Goal: Task Accomplishment & Management: Use online tool/utility

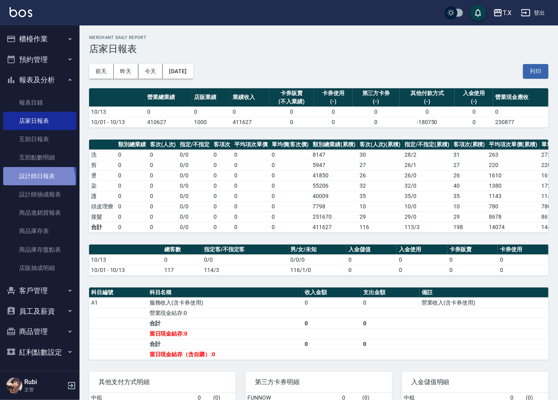
click at [37, 180] on link "設計師日報表" at bounding box center [39, 176] width 73 height 18
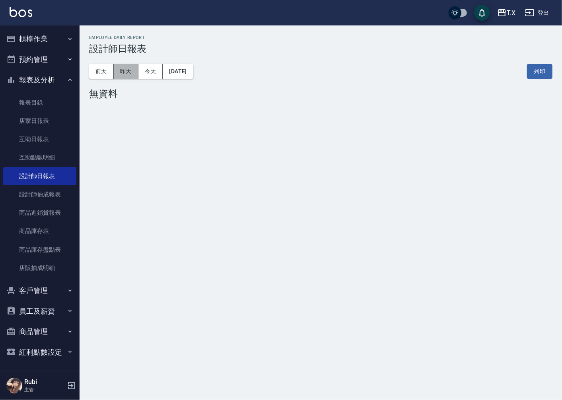
click at [118, 72] on button "昨天" at bounding box center [126, 71] width 25 height 15
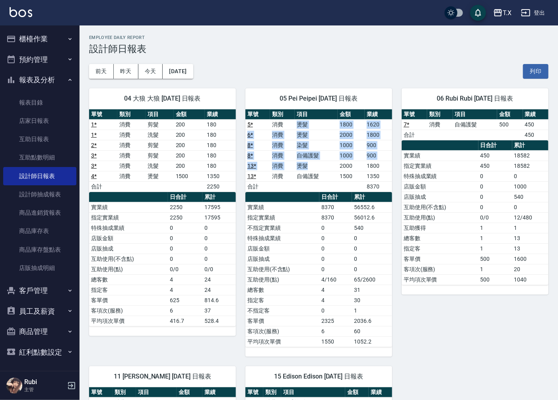
drag, startPoint x: 284, startPoint y: 129, endPoint x: 312, endPoint y: 177, distance: 55.8
click at [312, 177] on tbody "5 * 消費 燙髮 1800 1620 6 * 消費 燙髮 2000 1800 8 * 消費 染髮 1000 900 8 * 消費 自備護髮 1000 900…" at bounding box center [318, 155] width 147 height 72
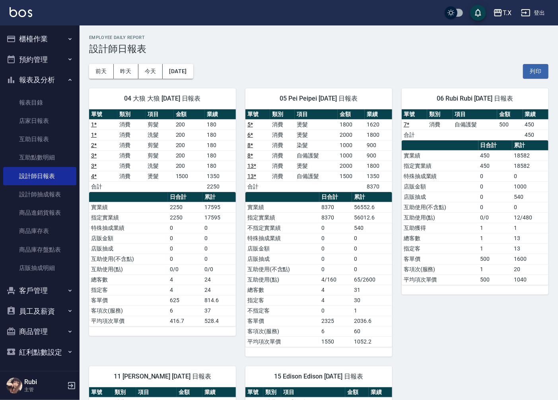
click at [316, 190] on td "a dense table" at bounding box center [316, 186] width 43 height 10
click at [33, 44] on button "櫃檯作業" at bounding box center [39, 39] width 73 height 21
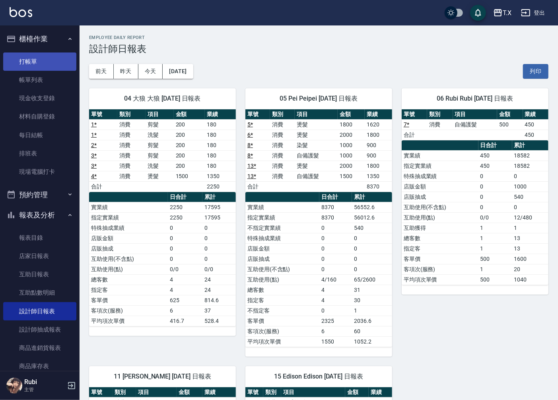
click at [34, 62] on link "打帳單" at bounding box center [39, 62] width 73 height 18
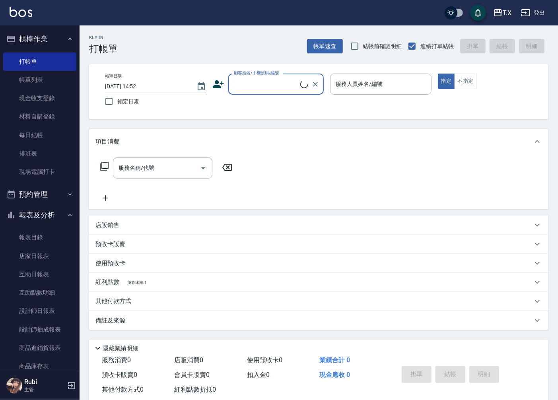
click at [269, 88] on input "顧客姓名/手機號碼/編號" at bounding box center [266, 84] width 68 height 14
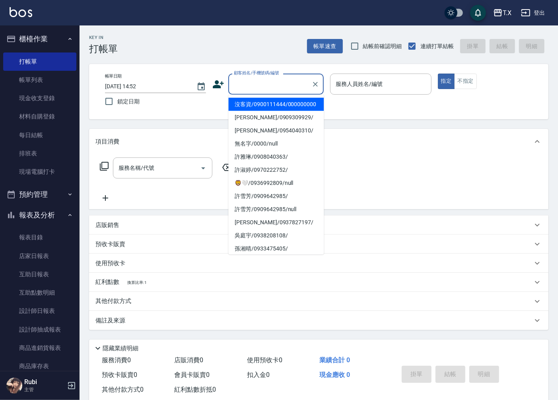
click at [268, 111] on li "沒客資/0900111444/000000000" at bounding box center [275, 104] width 95 height 13
type input "沒客資/0900111444/000000000"
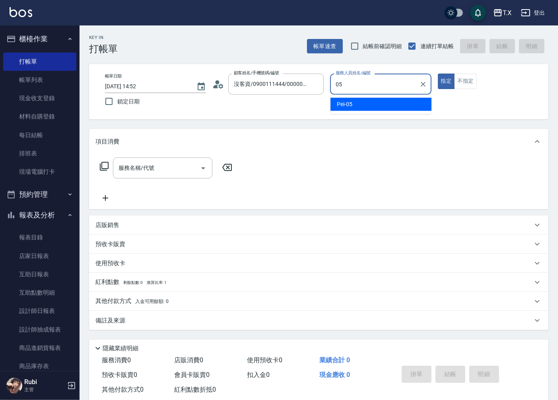
type input "Pei-05"
type button "true"
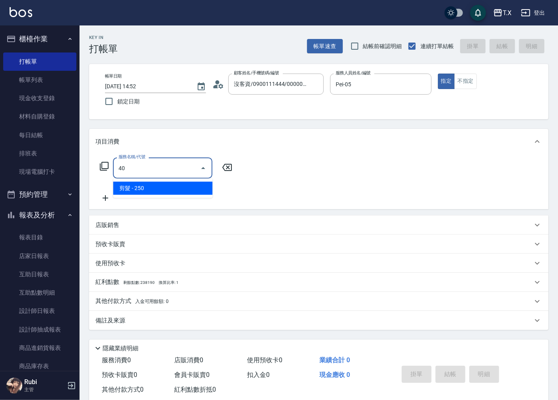
type input "401"
type input "20"
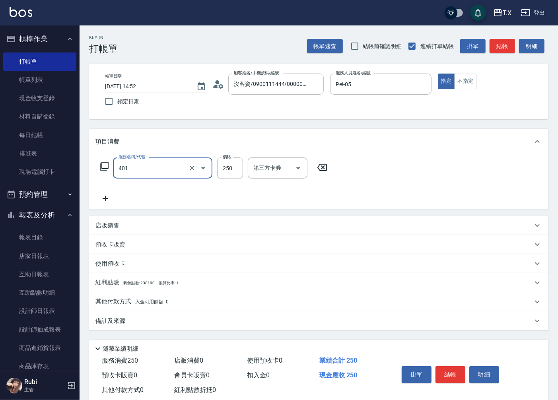
type input "剪髮(401)"
type input "2"
type input "0"
type input "25"
type input "20"
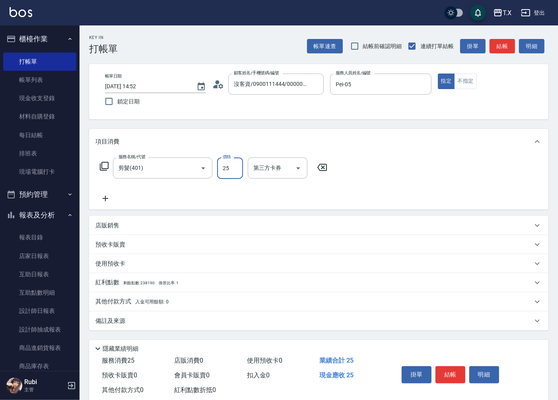
type input "250"
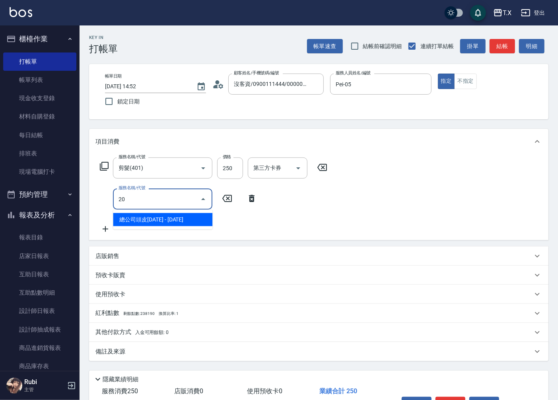
type input "201"
type input "40"
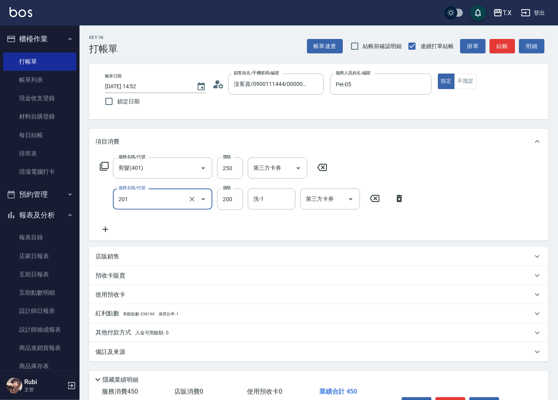
type input "洗髮(201)"
type input "2"
type input "20"
type input "250"
type input "50"
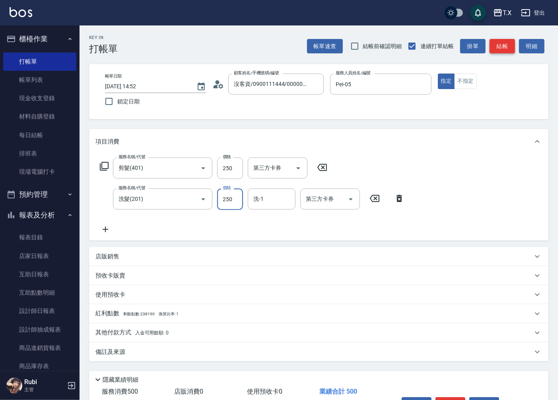
type input "250"
click at [506, 43] on button "結帳" at bounding box center [502, 46] width 25 height 15
type input "0"
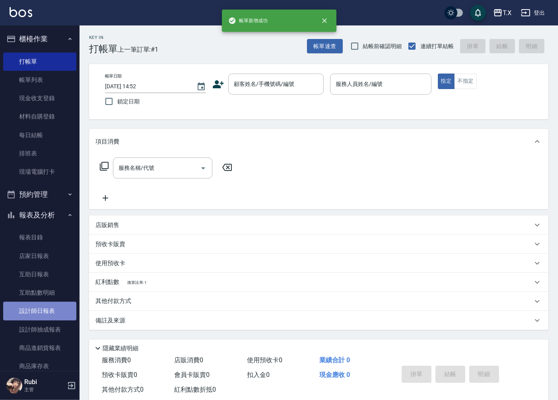
click at [44, 308] on link "設計師日報表" at bounding box center [39, 311] width 73 height 18
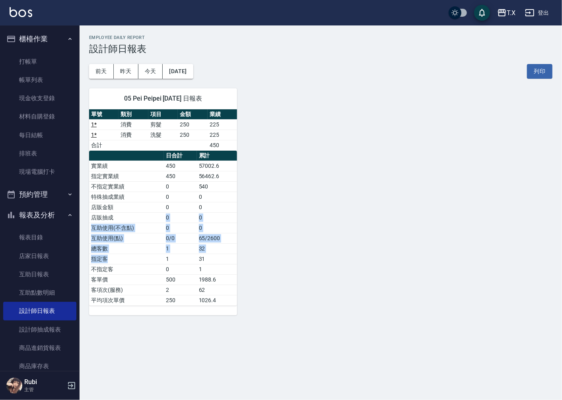
drag, startPoint x: 164, startPoint y: 253, endPoint x: 158, endPoint y: 180, distance: 73.8
click at [164, 194] on tbody "實業績 450 57002.6 指定實業績 450 56462.6 不指定實業績 0 540 特殊抽成業績 0 0 店販金額 0 0 店販抽成 0 0 互助使…" at bounding box center [163, 233] width 148 height 145
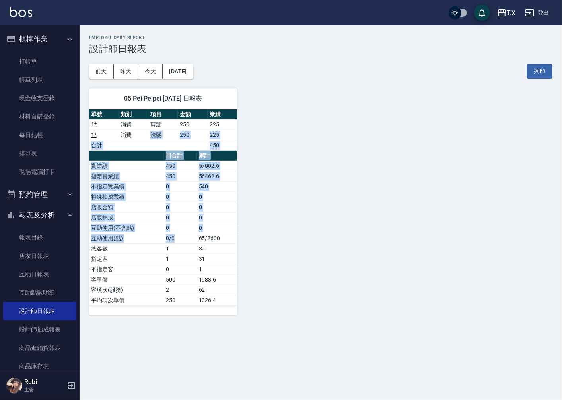
drag, startPoint x: 144, startPoint y: 142, endPoint x: 180, endPoint y: 261, distance: 124.5
click at [182, 243] on div "單號 類別 項目 金額 業績 1 * 消費 剪髮 250 225 1 * 消費 洗髮 250 225 合計 450 日合計 累計 實業績 450 57002.…" at bounding box center [163, 207] width 148 height 197
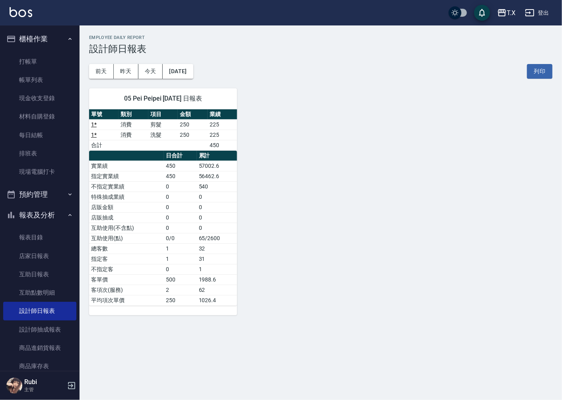
drag, startPoint x: 179, startPoint y: 270, endPoint x: 174, endPoint y: 239, distance: 31.5
click at [177, 264] on tbody "實業績 450 57002.6 指定實業績 450 56462.6 不指定實業績 0 540 特殊抽成業績 0 0 店販金額 0 0 店販抽成 0 0 互助使…" at bounding box center [163, 233] width 148 height 145
drag, startPoint x: 174, startPoint y: 239, endPoint x: 168, endPoint y: 189, distance: 50.5
click at [176, 217] on tbody "實業績 450 57002.6 指定實業績 450 56462.6 不指定實業績 0 540 特殊抽成業績 0 0 店販金額 0 0 店販抽成 0 0 互助使…" at bounding box center [163, 233] width 148 height 145
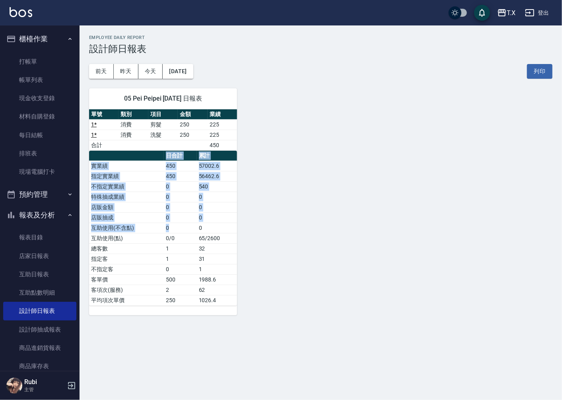
drag, startPoint x: 161, startPoint y: 154, endPoint x: 177, endPoint y: 236, distance: 83.5
click at [177, 228] on table "日合計 累計 實業績 450 57002.6 指定實業績 450 56462.6 不指定實業績 0 540 特殊抽成業績 0 0 店販金額 0 0 店販抽成 …" at bounding box center [163, 228] width 148 height 155
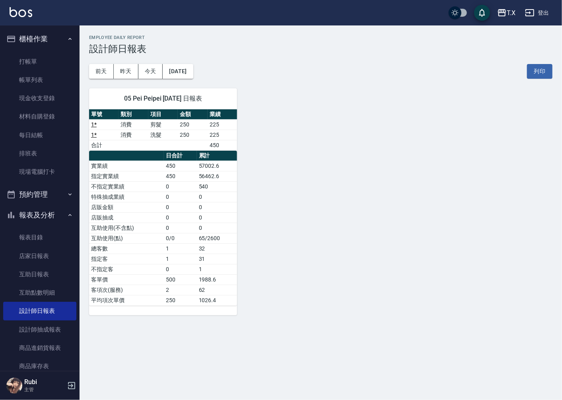
drag, startPoint x: 173, startPoint y: 259, endPoint x: 179, endPoint y: 232, distance: 28.0
click at [175, 247] on tbody "實業績 450 57002.6 指定實業績 450 56462.6 不指定實業績 0 540 特殊抽成業績 0 0 店販金額 0 0 店販抽成 0 0 互助使…" at bounding box center [163, 233] width 148 height 145
drag, startPoint x: 179, startPoint y: 226, endPoint x: 179, endPoint y: 186, distance: 39.4
click at [184, 199] on tbody "實業績 450 57002.6 指定實業績 450 56462.6 不指定實業績 0 540 特殊抽成業績 0 0 店販金額 0 0 店販抽成 0 0 互助使…" at bounding box center [163, 233] width 148 height 145
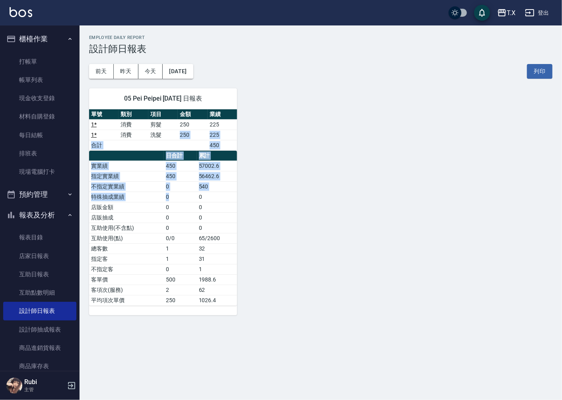
drag, startPoint x: 166, startPoint y: 150, endPoint x: 198, endPoint y: 243, distance: 98.8
click at [196, 221] on div "單號 類別 項目 金額 業績 1 * 消費 剪髮 250 225 1 * 消費 洗髮 250 225 合計 450 日合計 累計 實業績 450 57002.…" at bounding box center [163, 207] width 148 height 197
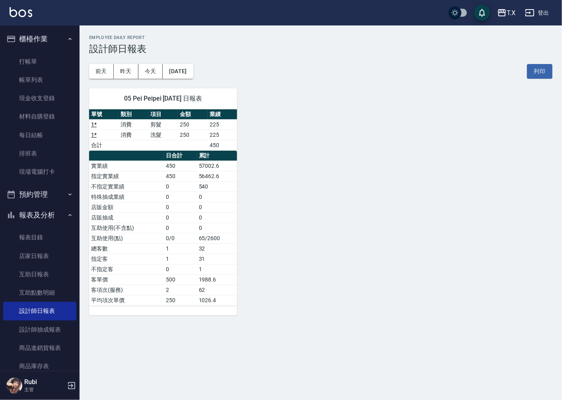
click at [198, 247] on td "32" at bounding box center [217, 248] width 41 height 10
drag, startPoint x: 198, startPoint y: 245, endPoint x: 184, endPoint y: 222, distance: 27.1
click at [189, 231] on tbody "實業績 450 57002.6 指定實業績 450 56462.6 不指定實業績 0 540 特殊抽成業績 0 0 店販金額 0 0 店販抽成 0 0 互助使…" at bounding box center [163, 233] width 148 height 145
drag, startPoint x: 177, startPoint y: 192, endPoint x: 171, endPoint y: 179, distance: 13.9
click at [173, 184] on tbody "實業績 450 57002.6 指定實業績 450 56462.6 不指定實業績 0 540 特殊抽成業績 0 0 店販金額 0 0 店販抽成 0 0 互助使…" at bounding box center [163, 233] width 148 height 145
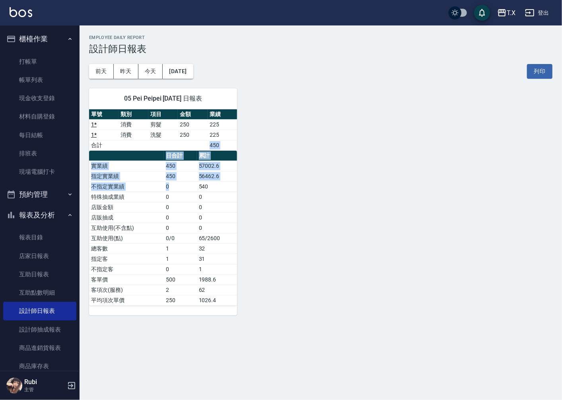
drag, startPoint x: 154, startPoint y: 149, endPoint x: 182, endPoint y: 215, distance: 72.2
click at [177, 203] on div "單號 類別 項目 金額 業績 1 * 消費 剪髮 250 225 1 * 消費 洗髮 250 225 合計 450 日合計 累計 實業績 450 57002.…" at bounding box center [163, 207] width 148 height 197
click at [182, 231] on td "0" at bounding box center [180, 228] width 33 height 10
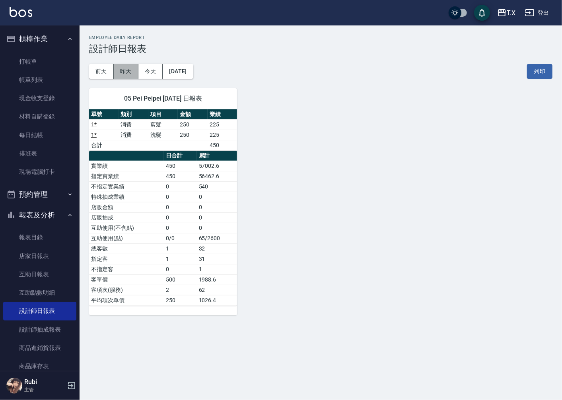
click at [120, 69] on button "昨天" at bounding box center [126, 71] width 25 height 15
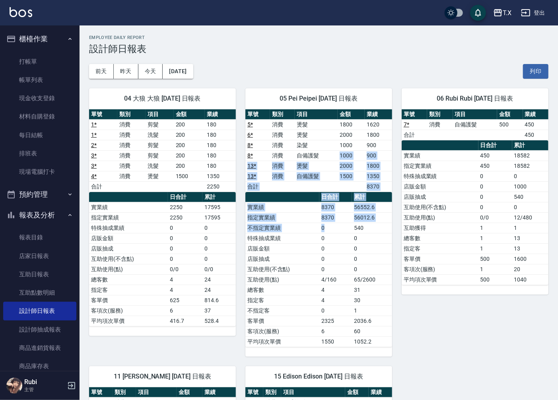
drag, startPoint x: 332, startPoint y: 154, endPoint x: 324, endPoint y: 253, distance: 99.3
click at [325, 249] on div "單號 類別 項目 金額 業績 5 * 消費 燙髮 1800 1620 6 * 消費 燙髮 2000 1800 8 * 消費 染髮 1000 900 8 * 消…" at bounding box center [318, 228] width 147 height 238
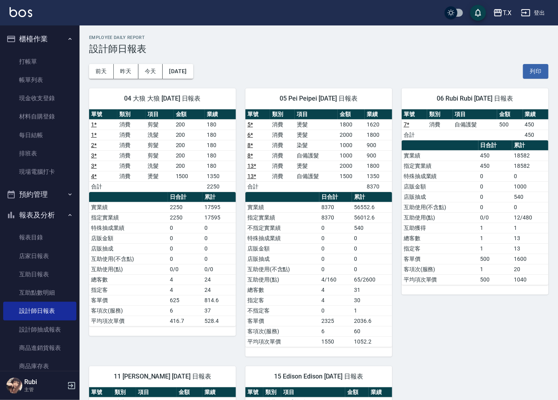
click at [324, 284] on td "4/160" at bounding box center [335, 280] width 33 height 10
drag, startPoint x: 319, startPoint y: 259, endPoint x: 319, endPoint y: 227, distance: 31.8
click at [319, 232] on tbody "實業績 8370 56552.6 指定實業績 8370 56012.6 不指定實業績 0 540 特殊抽成業績 0 0 店販金額 0 0 店販抽成 0 0 互…" at bounding box center [318, 274] width 147 height 145
drag, startPoint x: 321, startPoint y: 177, endPoint x: 321, endPoint y: 256, distance: 78.8
click at [323, 234] on div "單號 類別 項目 金額 業績 5 * 消費 燙髮 1800 1620 6 * 消費 燙髮 2000 1800 8 * 消費 染髮 1000 900 8 * 消…" at bounding box center [318, 228] width 147 height 238
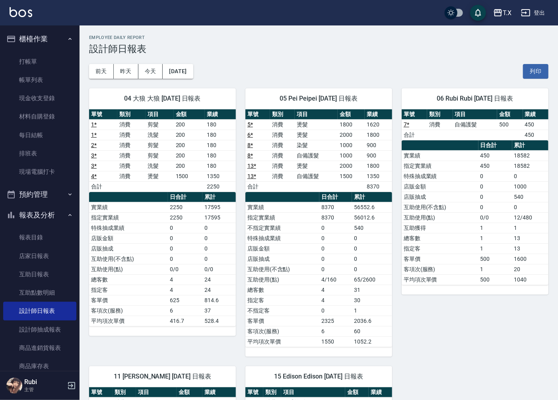
click at [323, 267] on td "0" at bounding box center [335, 269] width 33 height 10
drag, startPoint x: 323, startPoint y: 267, endPoint x: 306, endPoint y: 198, distance: 71.5
click at [310, 232] on tbody "實業績 8370 56552.6 指定實業績 8370 56012.6 不指定實業績 0 540 特殊抽成業績 0 0 店販金額 0 0 店販抽成 0 0 互…" at bounding box center [318, 274] width 147 height 145
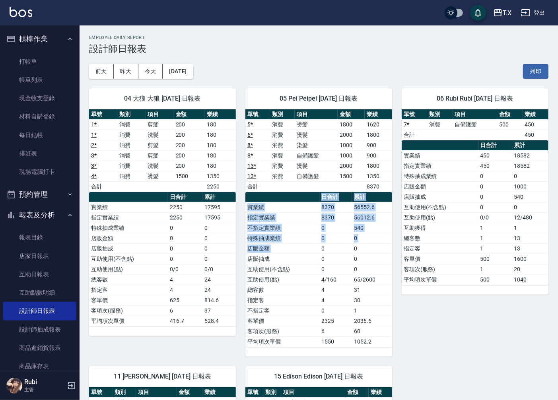
drag, startPoint x: 315, startPoint y: 216, endPoint x: 323, endPoint y: 272, distance: 57.0
click at [322, 257] on table "日合計 累計 實業績 8370 56552.6 指定實業績 8370 56012.6 不指定實業績 0 540 特殊抽成業績 0 0 店販金額 0 0 店販抽…" at bounding box center [318, 269] width 147 height 155
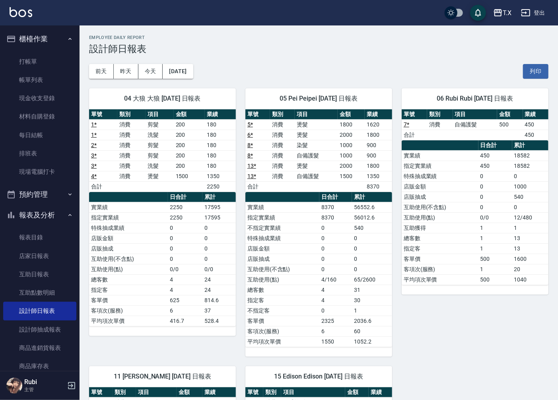
click at [323, 286] on td "4" at bounding box center [335, 290] width 33 height 10
drag, startPoint x: 317, startPoint y: 271, endPoint x: 300, endPoint y: 229, distance: 45.2
click at [313, 253] on tbody "實業績 8370 56552.6 指定實業績 8370 56012.6 不指定實業績 0 540 特殊抽成業績 0 0 店販金額 0 0 店販抽成 0 0 互…" at bounding box center [318, 274] width 147 height 145
drag, startPoint x: 296, startPoint y: 210, endPoint x: 304, endPoint y: 255, distance: 45.8
click at [304, 245] on tbody "實業績 8370 56552.6 指定實業績 8370 56012.6 不指定實業績 0 540 特殊抽成業績 0 0 店販金額 0 0 店販抽成 0 0 互…" at bounding box center [318, 274] width 147 height 145
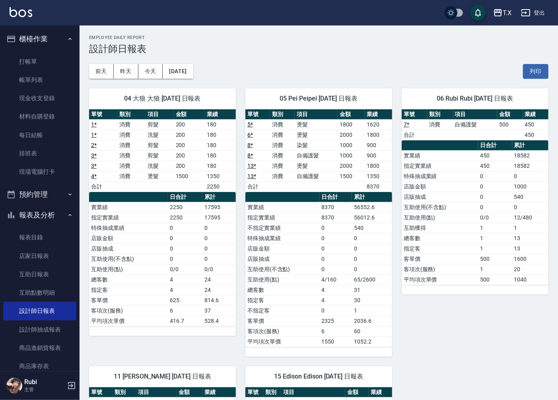
click at [306, 271] on td "互助使用(不含點)" at bounding box center [282, 269] width 74 height 10
drag, startPoint x: 306, startPoint y: 271, endPoint x: 304, endPoint y: 259, distance: 12.1
click at [305, 265] on td "互助使用(不含點)" at bounding box center [282, 269] width 74 height 10
drag, startPoint x: 303, startPoint y: 256, endPoint x: 306, endPoint y: 227, distance: 29.2
click at [306, 235] on tbody "實業績 8370 56552.6 指定實業績 8370 56012.6 不指定實業績 0 540 特殊抽成業績 0 0 店販金額 0 0 店販抽成 0 0 互…" at bounding box center [318, 274] width 147 height 145
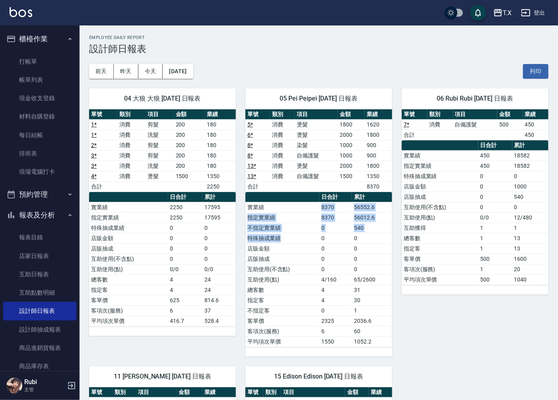
drag, startPoint x: 306, startPoint y: 212, endPoint x: 306, endPoint y: 243, distance: 31.8
click at [306, 240] on tbody "實業績 8370 56552.6 指定實業績 8370 56012.6 不指定實業績 0 540 特殊抽成業績 0 0 店販金額 0 0 店販抽成 0 0 互…" at bounding box center [318, 274] width 147 height 145
click at [307, 252] on td "店販金額" at bounding box center [282, 248] width 74 height 10
drag, startPoint x: 307, startPoint y: 252, endPoint x: 307, endPoint y: 229, distance: 23.1
click at [306, 251] on td "店販金額" at bounding box center [282, 248] width 74 height 10
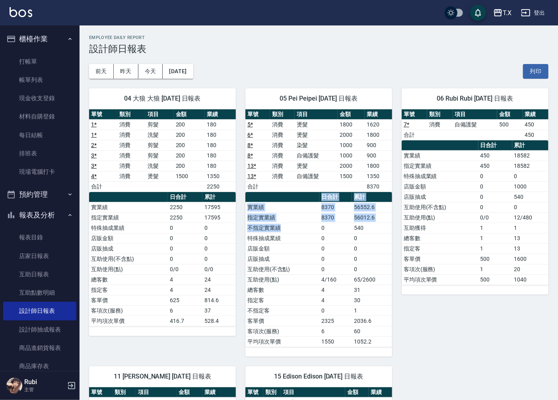
drag, startPoint x: 312, startPoint y: 203, endPoint x: 321, endPoint y: 260, distance: 58.1
click at [323, 252] on table "日合計 累計 實業績 8370 56552.6 指定實業績 8370 56012.6 不指定實業績 0 540 特殊抽成業績 0 0 店販金額 0 0 店販抽…" at bounding box center [318, 269] width 147 height 155
click at [320, 265] on td "0" at bounding box center [335, 269] width 33 height 10
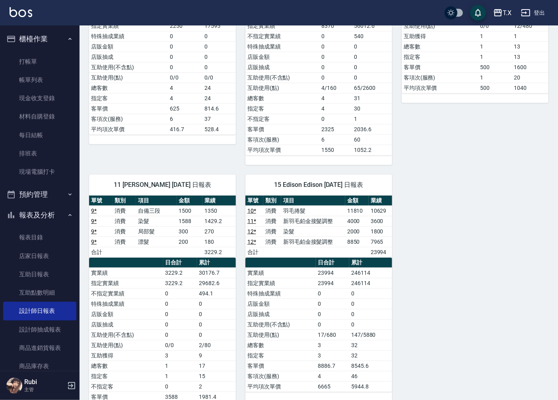
scroll to position [221, 0]
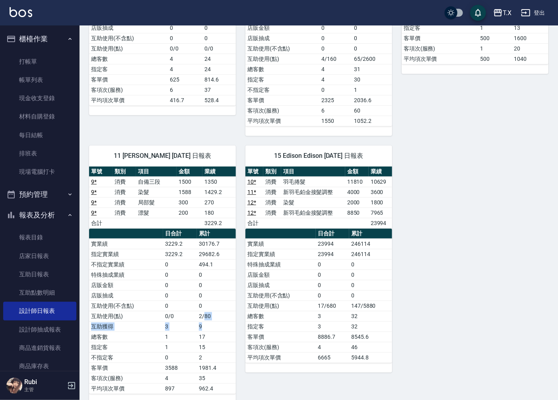
drag, startPoint x: 206, startPoint y: 324, endPoint x: 199, endPoint y: 298, distance: 26.3
click at [200, 303] on tbody "實業績 3229.2 30176.7 指定實業績 3229.2 29682.6 不指定實業績 0 494.1 特殊抽成業績 0 0 店販金額 0 0 店販抽成…" at bounding box center [162, 316] width 147 height 155
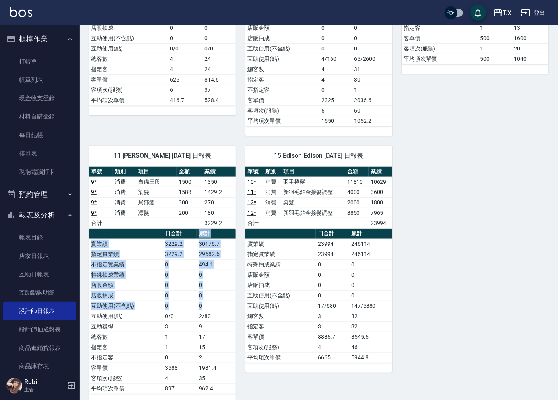
drag, startPoint x: 192, startPoint y: 231, endPoint x: 207, endPoint y: 317, distance: 86.9
click at [207, 313] on table "日合計 累計 實業績 3229.2 30176.7 指定實業績 3229.2 29682.6 不指定實業績 0 494.1 特殊抽成業績 0 0 店販金額 0…" at bounding box center [162, 311] width 147 height 165
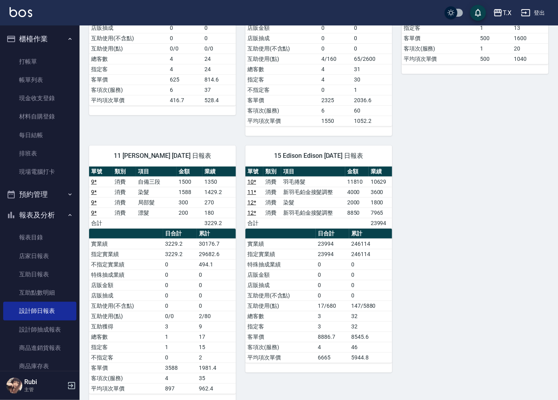
click at [205, 332] on td "9" at bounding box center [216, 326] width 39 height 10
drag, startPoint x: 205, startPoint y: 333, endPoint x: 191, endPoint y: 238, distance: 96.2
click at [204, 283] on tbody "實業績 3229.2 30176.7 指定實業績 3229.2 29682.6 不指定實業績 0 494.1 特殊抽成業績 0 0 店販金額 0 0 店販抽成…" at bounding box center [162, 316] width 147 height 155
drag, startPoint x: 199, startPoint y: 239, endPoint x: 203, endPoint y: 251, distance: 12.6
click at [202, 247] on div "單號 類別 項目 金額 業績 9 * 消費 自備三段 1500 1350 9 * 消費 染髮 1588 1429.2 9 * 消費 局部髮 300 270 9…" at bounding box center [162, 281] width 147 height 228
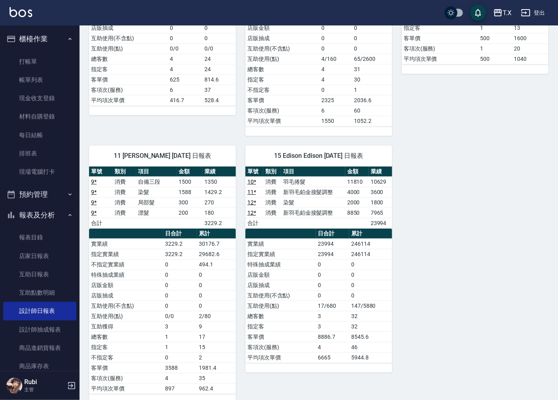
click at [212, 286] on td "0" at bounding box center [216, 285] width 39 height 10
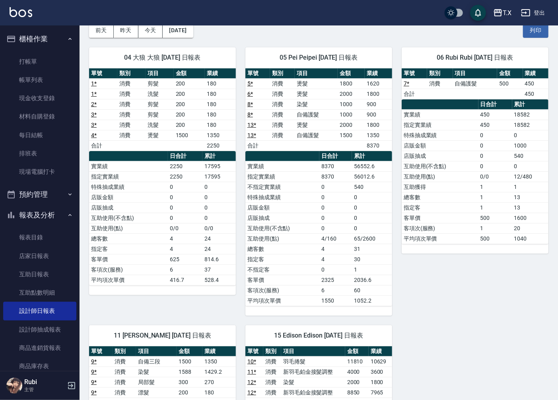
scroll to position [0, 0]
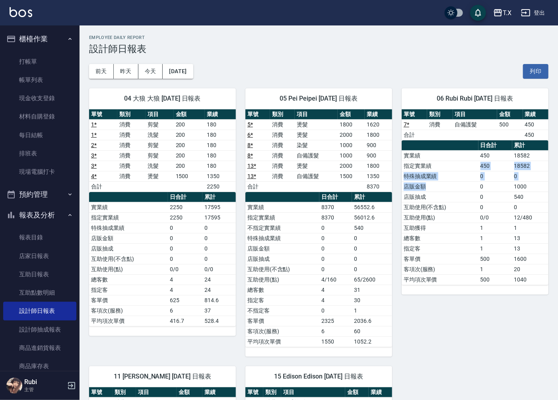
drag, startPoint x: 459, startPoint y: 184, endPoint x: 451, endPoint y: 154, distance: 31.2
click at [452, 156] on tbody "實業績 450 18582 指定實業績 450 18582 特殊抽成業績 0 0 店販金額 0 1000 店販抽成 0 540 互助使用(不含點) 0 0 互…" at bounding box center [475, 217] width 147 height 134
drag, startPoint x: 442, startPoint y: 149, endPoint x: 448, endPoint y: 182, distance: 33.2
click at [446, 168] on div "單號 類別 項目 金額 業績 7 * 消費 自備護髮 500 450 合計 450 日合計 累計 實業績 450 18582 指定實業績 450 18582 …" at bounding box center [475, 197] width 147 height 176
click at [447, 197] on td "店販抽成" at bounding box center [440, 197] width 77 height 10
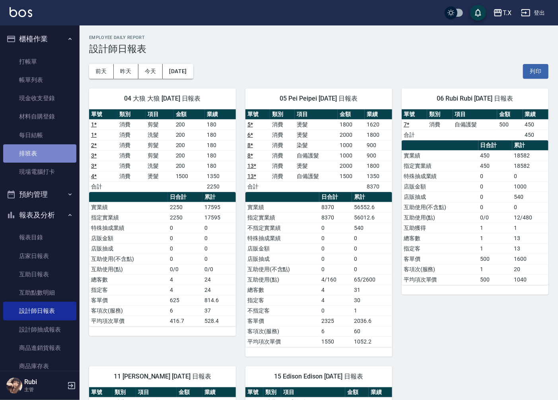
click at [41, 150] on link "排班表" at bounding box center [39, 153] width 73 height 18
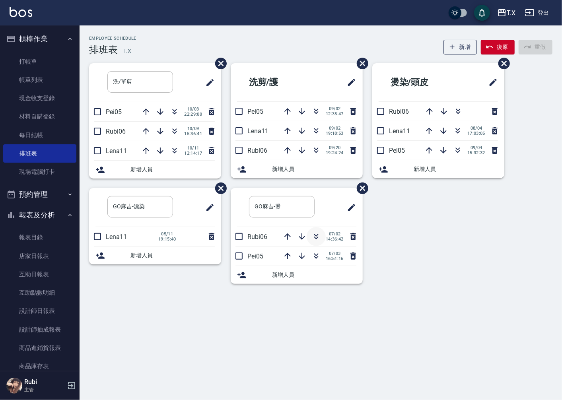
click at [316, 240] on icon "button" at bounding box center [317, 237] width 10 height 10
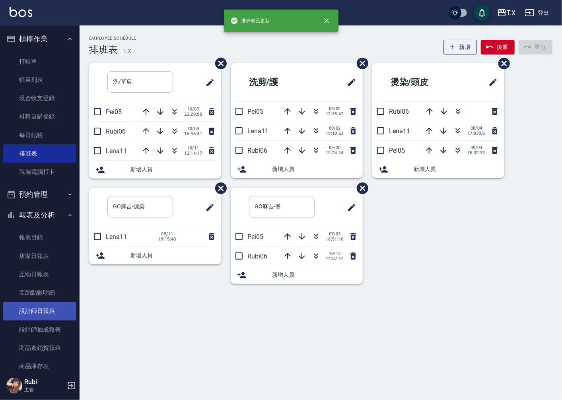
click at [53, 312] on link "設計師日報表" at bounding box center [39, 311] width 73 height 18
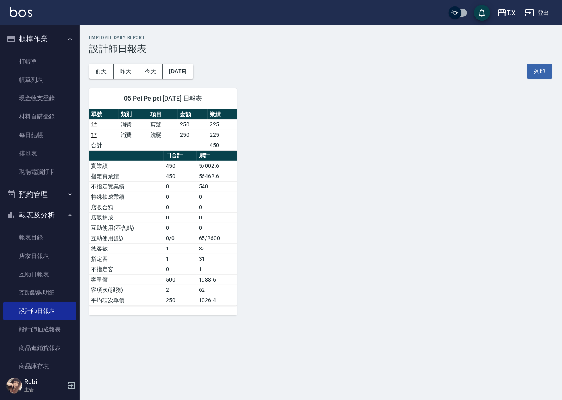
click at [39, 205] on button "報表及分析" at bounding box center [39, 215] width 73 height 21
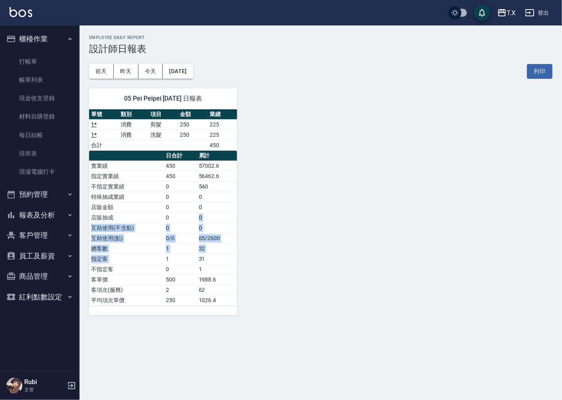
drag, startPoint x: 164, startPoint y: 259, endPoint x: 182, endPoint y: 179, distance: 81.9
click at [179, 212] on tbody "實業績 450 57002.6 指定實業績 450 56462.6 不指定實業績 0 540 特殊抽成業績 0 0 店販金額 0 0 店販抽成 0 0 互助使…" at bounding box center [163, 233] width 148 height 145
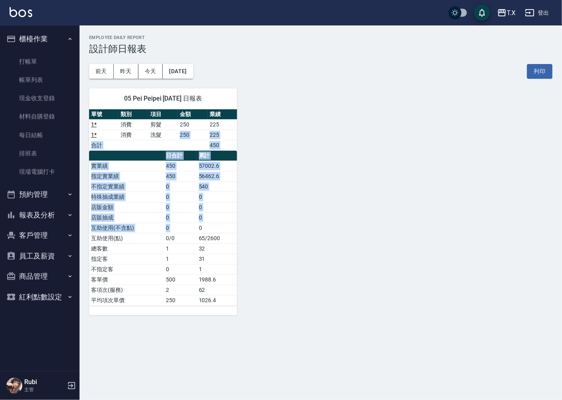
drag, startPoint x: 173, startPoint y: 140, endPoint x: 194, endPoint y: 237, distance: 98.9
click at [195, 234] on div "單號 類別 項目 金額 業績 1 * 消費 剪髮 250 225 1 * 消費 洗髮 250 225 合計 450 日合計 累計 實業績 450 57002.…" at bounding box center [163, 207] width 148 height 197
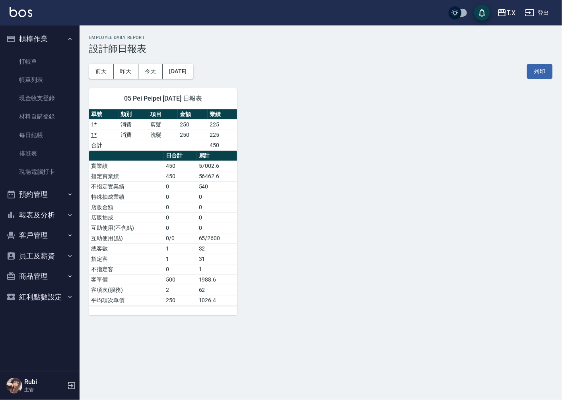
drag, startPoint x: 177, startPoint y: 284, endPoint x: 173, endPoint y: 268, distance: 16.6
click at [173, 270] on tbody "實業績 450 57002.6 指定實業績 450 56462.6 不指定實業績 0 540 特殊抽成業績 0 0 店販金額 0 0 店販抽成 0 0 互助使…" at bounding box center [163, 233] width 148 height 145
drag, startPoint x: 165, startPoint y: 239, endPoint x: 168, endPoint y: 181, distance: 58.9
click at [165, 197] on tbody "實業績 450 57002.6 指定實業績 450 56462.6 不指定實業績 0 540 特殊抽成業績 0 0 店販金額 0 0 店販抽成 0 0 互助使…" at bounding box center [163, 233] width 148 height 145
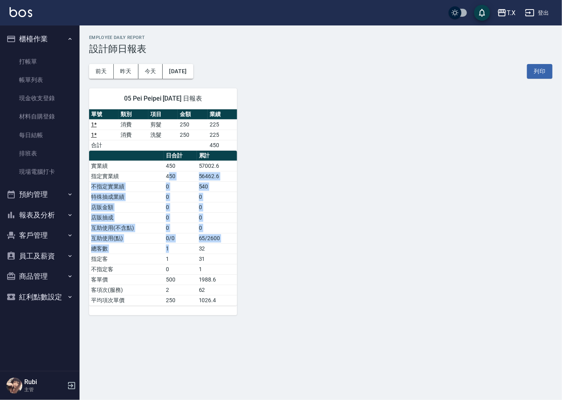
drag, startPoint x: 169, startPoint y: 174, endPoint x: 188, endPoint y: 267, distance: 95.3
click at [189, 261] on tbody "實業績 450 57002.6 指定實業績 450 56462.6 不指定實業績 0 540 特殊抽成業績 0 0 店販金額 0 0 店販抽成 0 0 互助使…" at bounding box center [163, 233] width 148 height 145
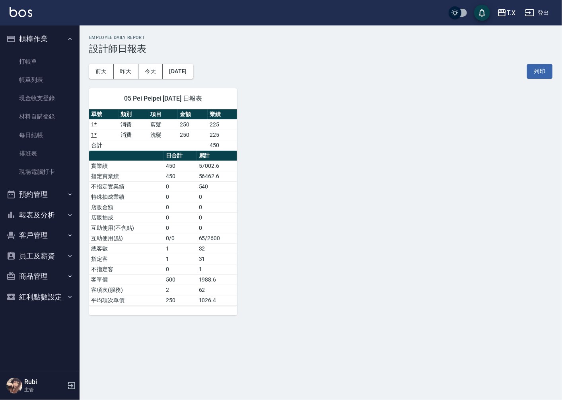
drag, startPoint x: 184, startPoint y: 284, endPoint x: 179, endPoint y: 256, distance: 28.3
click at [183, 282] on td "500" at bounding box center [180, 280] width 33 height 10
drag, startPoint x: 179, startPoint y: 256, endPoint x: 175, endPoint y: 206, distance: 50.7
click at [177, 228] on tbody "實業績 450 57002.6 指定實業績 450 56462.6 不指定實業績 0 540 特殊抽成業績 0 0 店販金額 0 0 店販抽成 0 0 互助使…" at bounding box center [163, 233] width 148 height 145
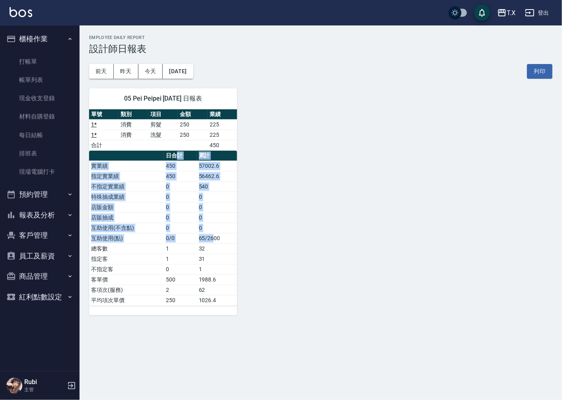
drag, startPoint x: 174, startPoint y: 158, endPoint x: 212, endPoint y: 249, distance: 98.4
click at [213, 247] on table "日合計 累計 實業績 450 57002.6 指定實業績 450 56462.6 不指定實業績 0 540 特殊抽成業績 0 0 店販金額 0 0 店販抽成 …" at bounding box center [163, 228] width 148 height 155
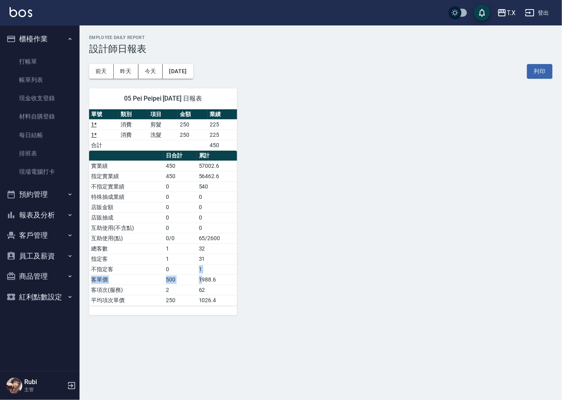
drag, startPoint x: 201, startPoint y: 278, endPoint x: 197, endPoint y: 270, distance: 10.0
click at [197, 272] on tbody "實業績 450 57002.6 指定實業績 450 56462.6 不指定實業績 0 540 特殊抽成業績 0 0 店販金額 0 0 店販抽成 0 0 互助使…" at bounding box center [163, 233] width 148 height 145
drag, startPoint x: 189, startPoint y: 206, endPoint x: 180, endPoint y: 177, distance: 30.9
click at [185, 193] on tbody "實業績 450 57002.6 指定實業績 450 56462.6 不指定實業績 0 540 特殊抽成業績 0 0 店販金額 0 0 店販抽成 0 0 互助使…" at bounding box center [163, 233] width 148 height 145
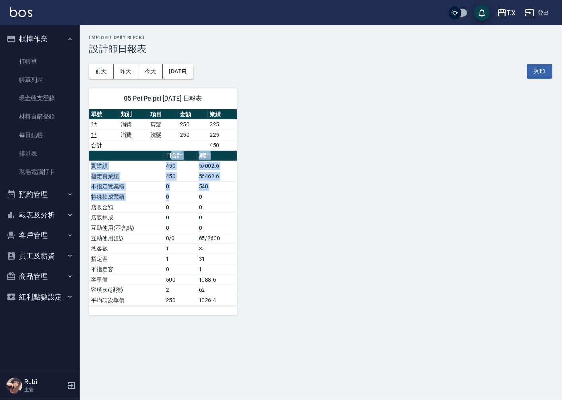
drag, startPoint x: 181, startPoint y: 193, endPoint x: 181, endPoint y: 252, distance: 59.3
click at [184, 211] on table "日合計 累計 實業績 450 57002.6 指定實業績 450 56462.6 不指定實業績 0 540 特殊抽成業績 0 0 店販金額 0 0 店販抽成 …" at bounding box center [163, 228] width 148 height 155
click at [181, 252] on td "1" at bounding box center [180, 248] width 33 height 10
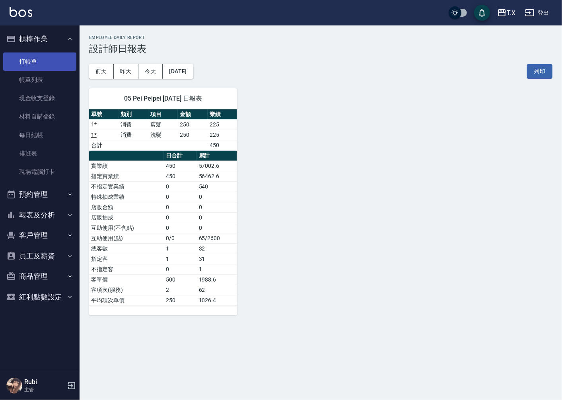
click at [35, 60] on link "打帳單" at bounding box center [39, 62] width 73 height 18
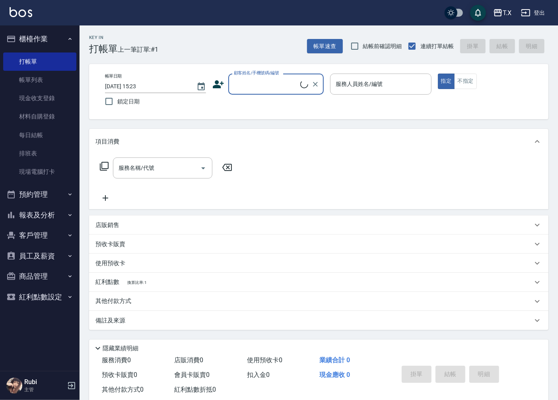
drag, startPoint x: 289, startPoint y: 85, endPoint x: 286, endPoint y: 89, distance: 4.5
click at [289, 85] on input "顧客姓名/手機號碼/編號" at bounding box center [266, 84] width 68 height 14
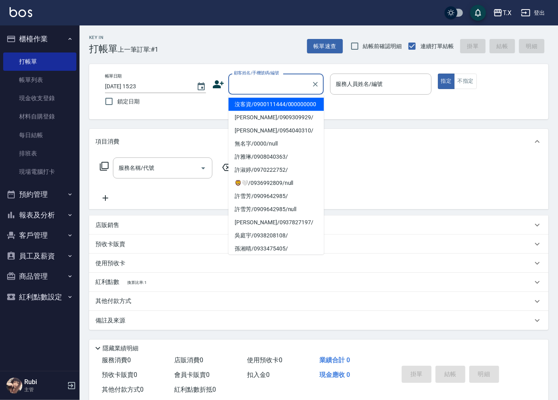
click at [271, 105] on li "沒客資/0900111444/000000000" at bounding box center [275, 104] width 95 height 13
type input "沒客資/0900111444/000000000"
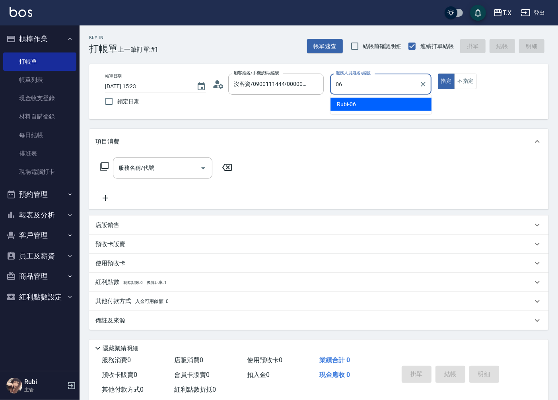
type input "Rubi-06"
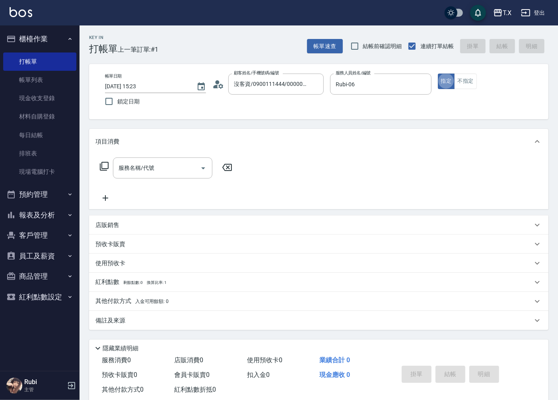
type button "true"
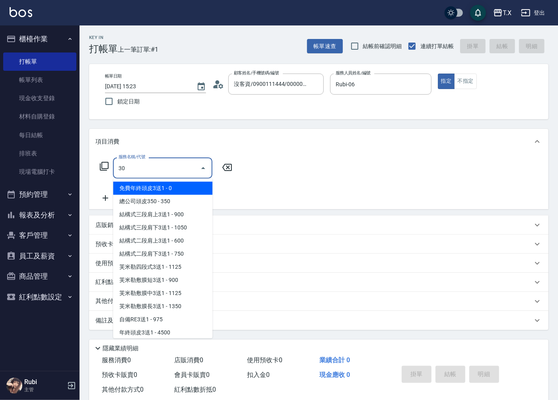
type input "301"
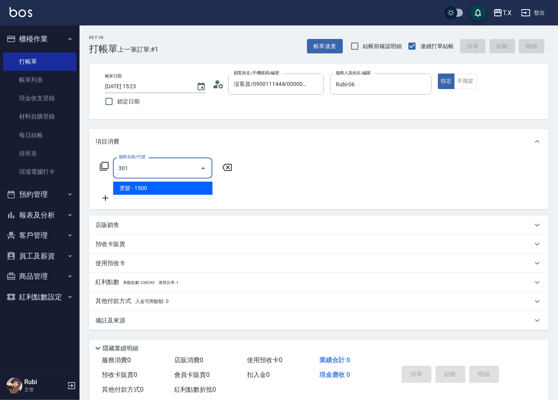
type input "150"
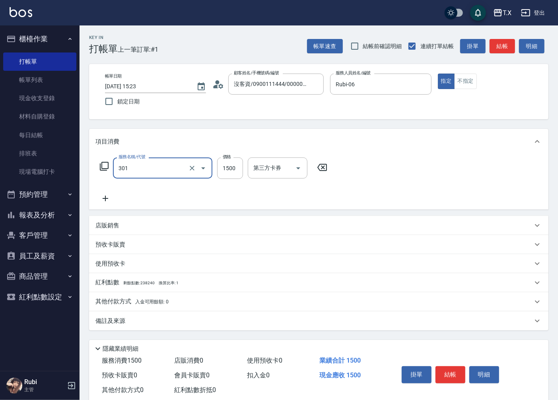
type input "燙髮(301)"
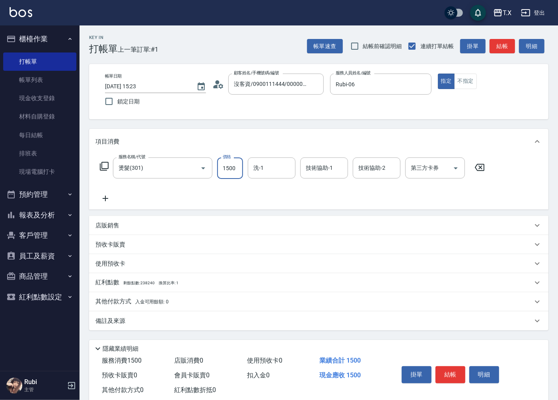
type input "1"
type input "0"
type input "140"
type input "1400"
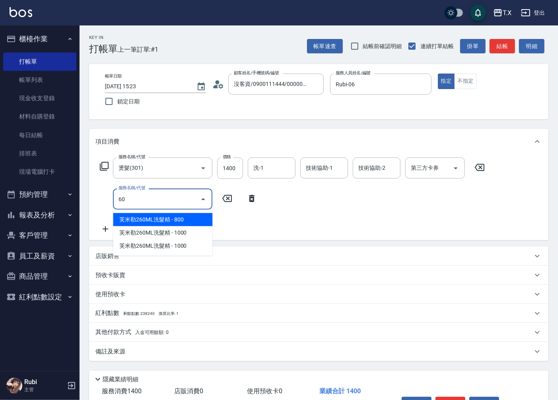
type input "601"
type input "170"
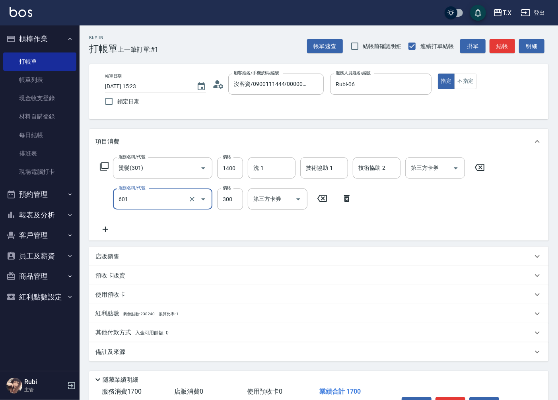
type input "自備護髮(601)"
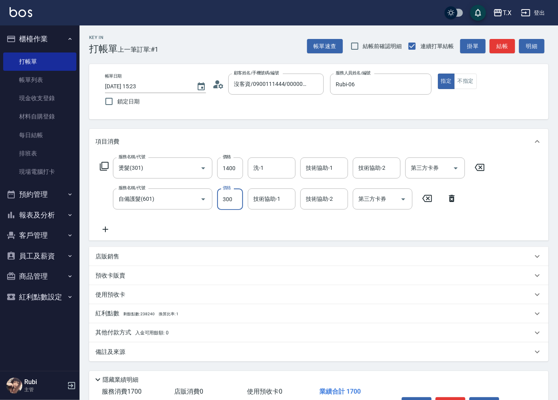
type input "5"
type input "140"
type input "50"
type input "190"
type input "500"
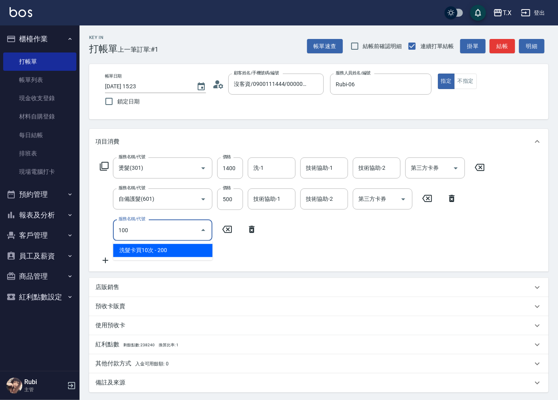
type input "1002"
type input "280"
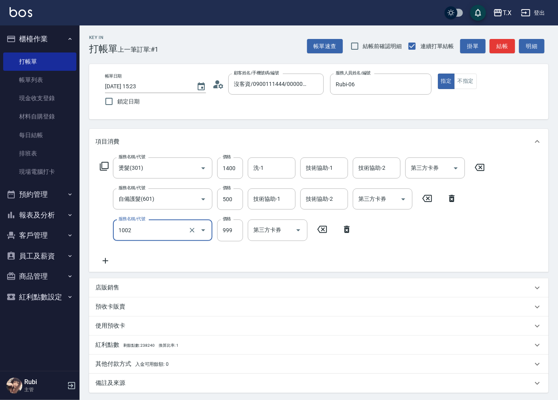
type input "洗+AB劑+精油(1002)"
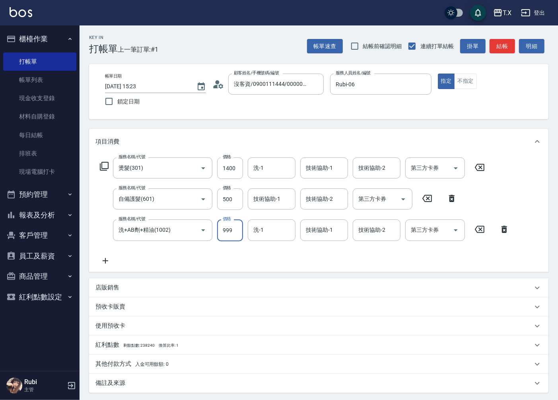
type input "1"
type input "190"
type input "100"
type input "290"
type input "1000"
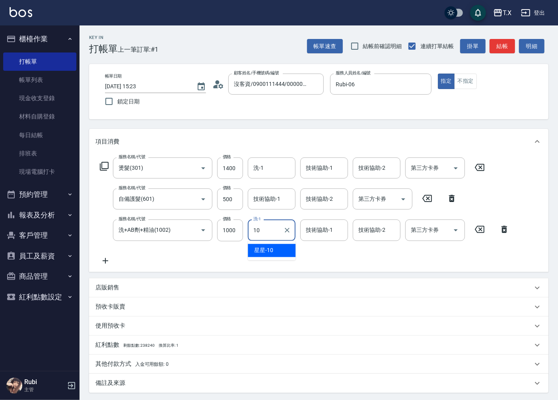
type input "星星-10"
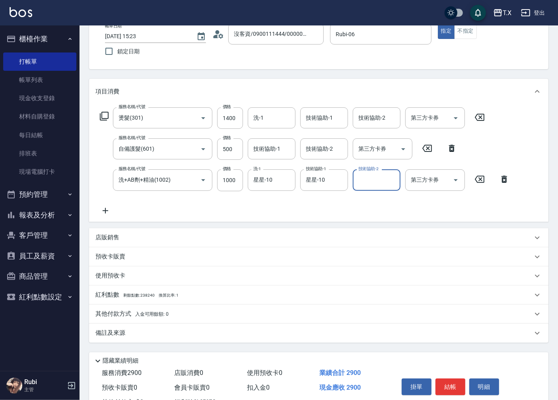
scroll to position [81, 0]
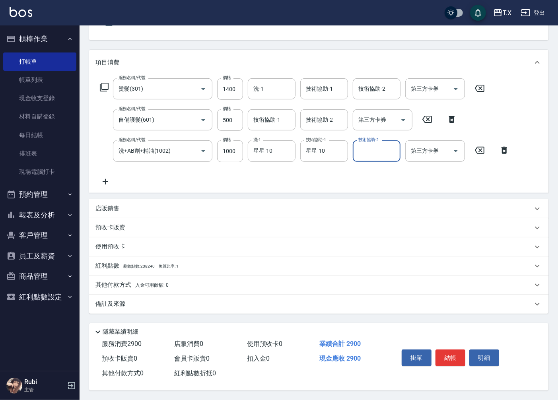
click at [134, 281] on p "其他付款方式 入金可用餘額: 0" at bounding box center [131, 285] width 73 height 9
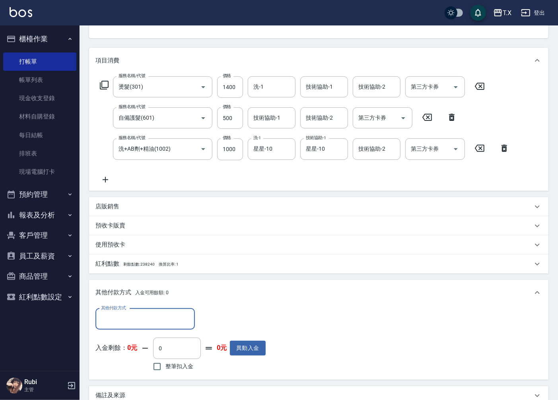
scroll to position [0, 0]
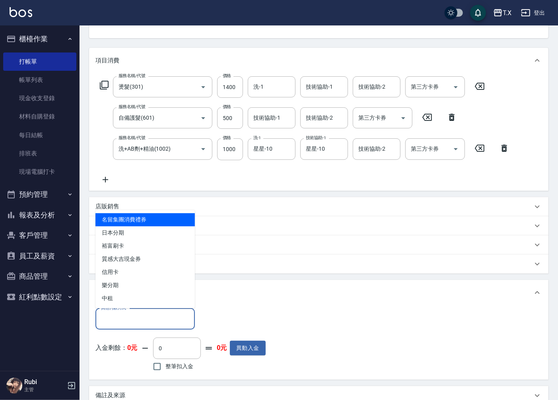
click at [130, 315] on input "其他付款方式" at bounding box center [145, 319] width 92 height 14
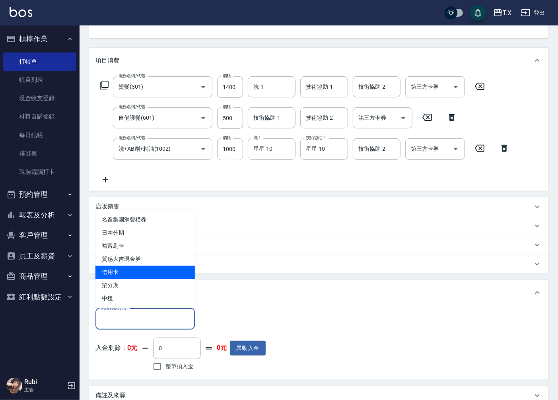
click at [129, 273] on span "信用卡" at bounding box center [144, 272] width 99 height 13
type input "信用卡"
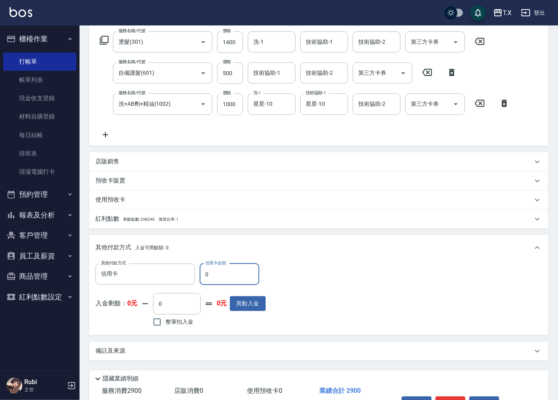
scroll to position [175, 0]
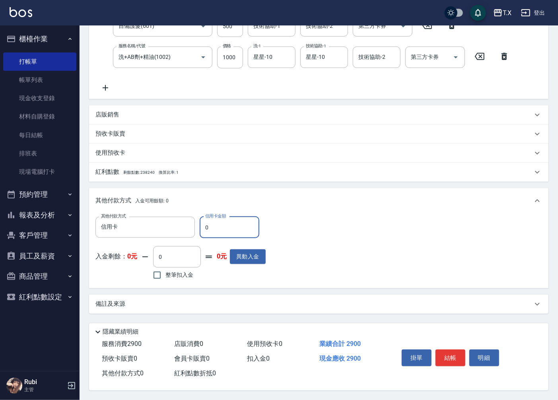
drag, startPoint x: 203, startPoint y: 224, endPoint x: 210, endPoint y: 226, distance: 7.2
click at [210, 226] on input "0" at bounding box center [230, 227] width 60 height 21
type input "2"
type input "280"
type input "281"
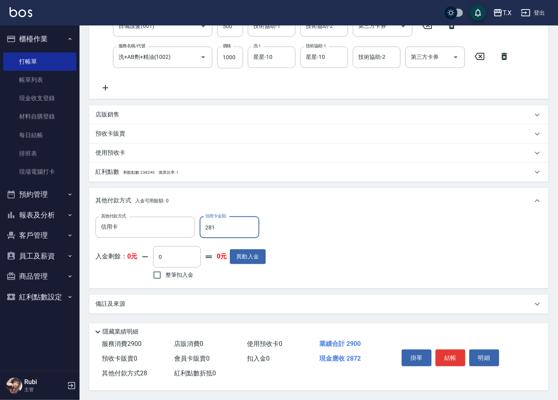
type input "260"
type input "2813"
type input "0"
type input "2813"
click at [450, 355] on button "結帳" at bounding box center [451, 358] width 30 height 17
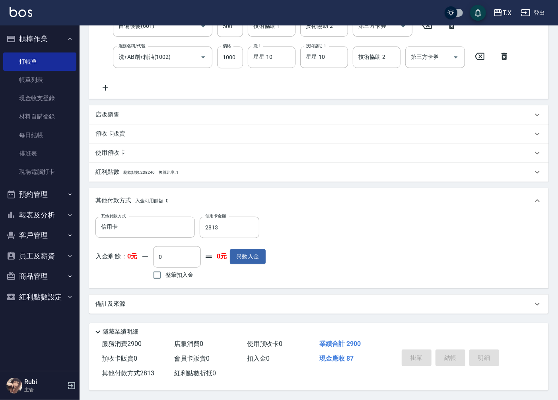
type input "[DATE] 15:24"
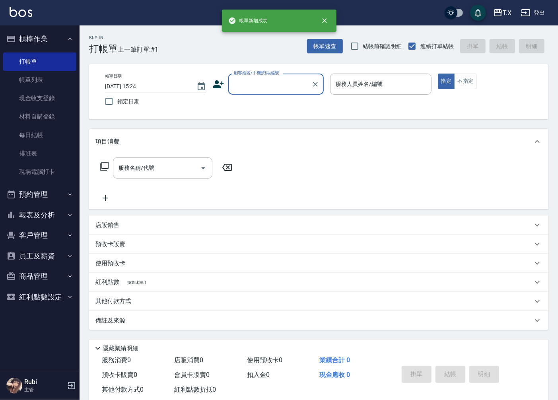
scroll to position [0, 0]
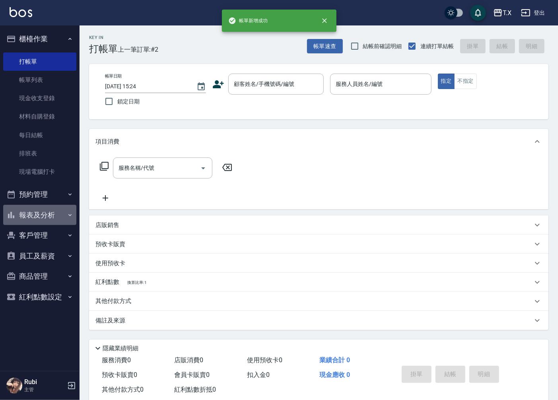
click at [41, 215] on button "報表及分析" at bounding box center [39, 215] width 73 height 21
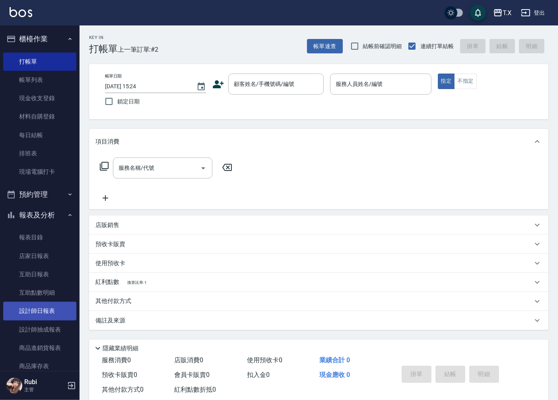
click at [41, 310] on link "設計師日報表" at bounding box center [39, 311] width 73 height 18
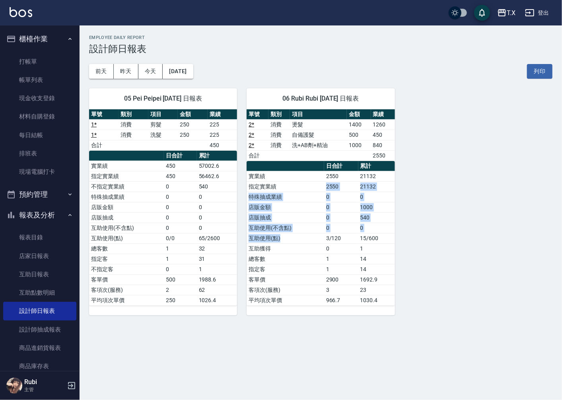
drag, startPoint x: 309, startPoint y: 237, endPoint x: 319, endPoint y: 167, distance: 70.0
click at [322, 183] on tbody "實業績 2550 21132 指定實業績 2550 21132 特殊抽成業績 0 0 店販金額 0 1000 店販抽成 0 540 互助使用(不含點) 0 0…" at bounding box center [321, 238] width 148 height 134
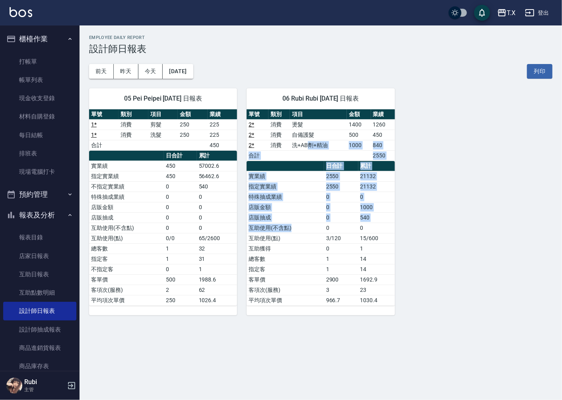
drag, startPoint x: 308, startPoint y: 140, endPoint x: 323, endPoint y: 237, distance: 97.8
click at [323, 226] on div "單號 類別 項目 金額 業績 2 * 消費 燙髮 1400 1260 2 * 消費 自備護髮 500 450 2 * 消費 洗+AB劑+精油 1000 840…" at bounding box center [321, 207] width 148 height 197
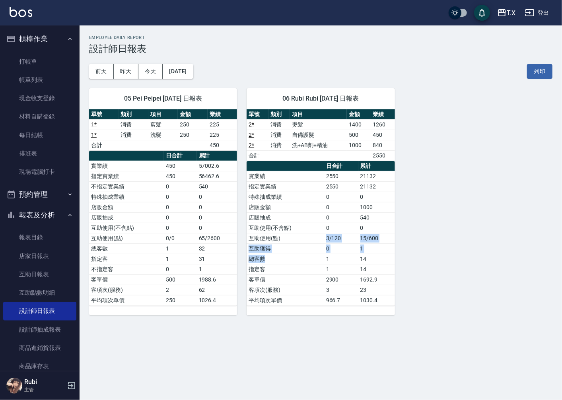
drag, startPoint x: 316, startPoint y: 254, endPoint x: 311, endPoint y: 232, distance: 22.1
click at [312, 239] on tbody "實業績 2550 21132 指定實業績 2550 21132 特殊抽成業績 0 0 店販金額 0 1000 店販抽成 0 540 互助使用(不含點) 0 0…" at bounding box center [321, 238] width 148 height 134
drag, startPoint x: 310, startPoint y: 231, endPoint x: 295, endPoint y: 165, distance: 68.1
click at [306, 197] on tbody "實業績 2550 21132 指定實業績 2550 21132 特殊抽成業績 0 0 店販金額 0 1000 店販抽成 0 540 互助使用(不含點) 0 0…" at bounding box center [321, 238] width 148 height 134
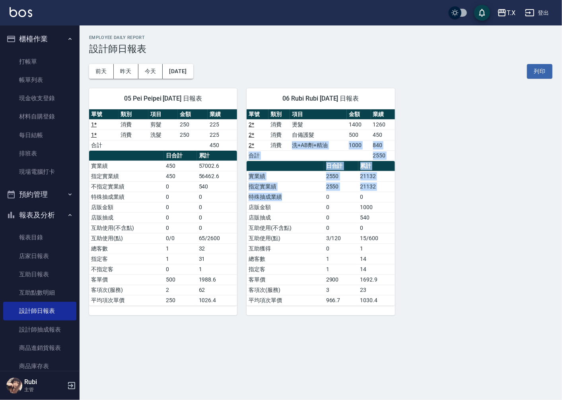
drag, startPoint x: 289, startPoint y: 149, endPoint x: 300, endPoint y: 245, distance: 97.3
click at [303, 216] on div "單號 類別 項目 金額 業績 2 * 消費 燙髮 1400 1260 2 * 消費 自備護髮 500 450 2 * 消費 洗+AB劑+精油 1000 840…" at bounding box center [321, 207] width 148 height 197
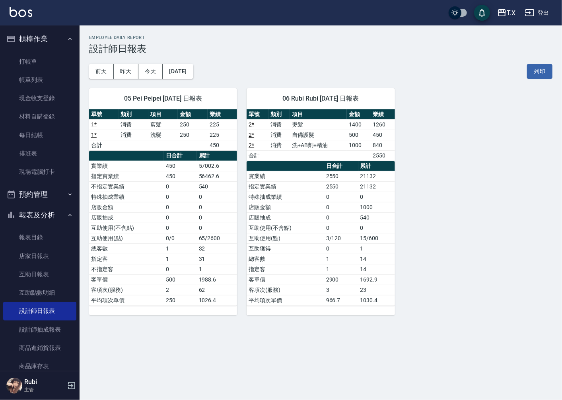
drag, startPoint x: 298, startPoint y: 256, endPoint x: 296, endPoint y: 241, distance: 14.8
click at [298, 248] on tbody "實業績 2550 21132 指定實業績 2550 21132 特殊抽成業績 0 0 店販金額 0 1000 店販抽成 0 540 互助使用(不含點) 0 0…" at bounding box center [321, 238] width 148 height 134
drag, startPoint x: 296, startPoint y: 238, endPoint x: 291, endPoint y: 192, distance: 45.6
click at [291, 192] on tbody "實業績 2550 21132 指定實業績 2550 21132 特殊抽成業績 0 0 店販金額 0 1000 店販抽成 0 540 互助使用(不含點) 0 0…" at bounding box center [321, 238] width 148 height 134
drag, startPoint x: 287, startPoint y: 155, endPoint x: 305, endPoint y: 241, distance: 87.5
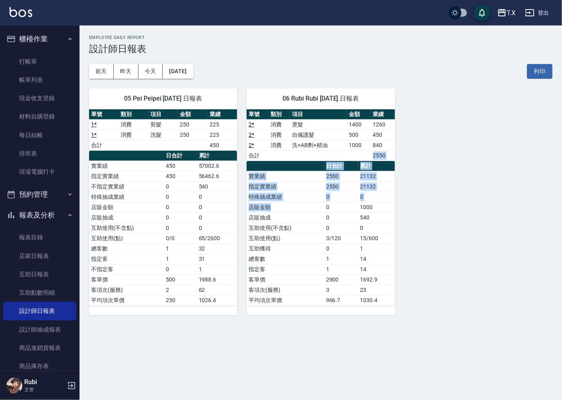
click at [305, 219] on div "單號 類別 項目 金額 業績 2 * 消費 燙髮 1400 1260 2 * 消費 自備護髮 500 450 2 * 消費 洗+AB劑+精油 1000 840…" at bounding box center [321, 207] width 148 height 197
click at [305, 241] on td "互助使用(點)" at bounding box center [285, 238] width 77 height 10
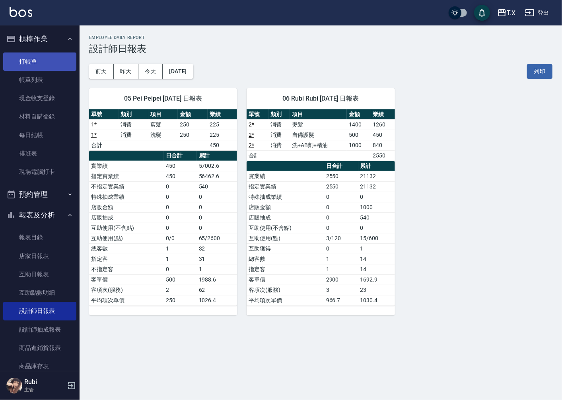
click at [30, 61] on link "打帳單" at bounding box center [39, 62] width 73 height 18
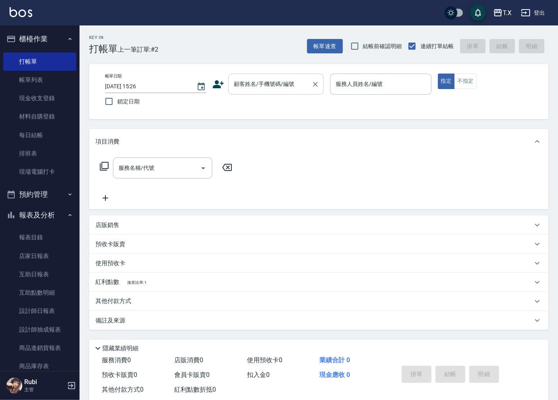
click at [275, 93] on div "帳單日期 [DATE] 15:26 鎖定日期 顧客姓名/手機號碼/編號 顧客姓名/手機號碼/編號 服務人員姓名/編號 服務人員姓名/編號 指定 不指定" at bounding box center [319, 92] width 440 height 36
drag, startPoint x: 284, startPoint y: 82, endPoint x: 280, endPoint y: 93, distance: 11.8
click at [284, 82] on input "顧客姓名/手機號碼/編號" at bounding box center [270, 84] width 76 height 14
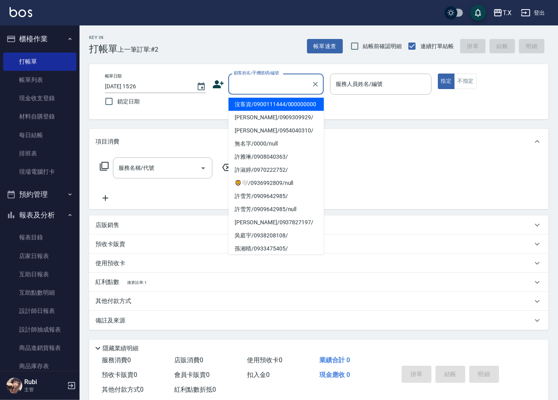
click at [276, 108] on li "沒客資/0900111444/000000000" at bounding box center [275, 104] width 95 height 13
type input "沒客資/0900111444/000000000"
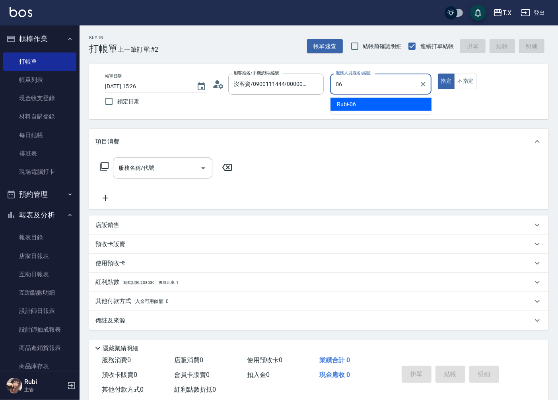
type input "Rubi-06"
type button "true"
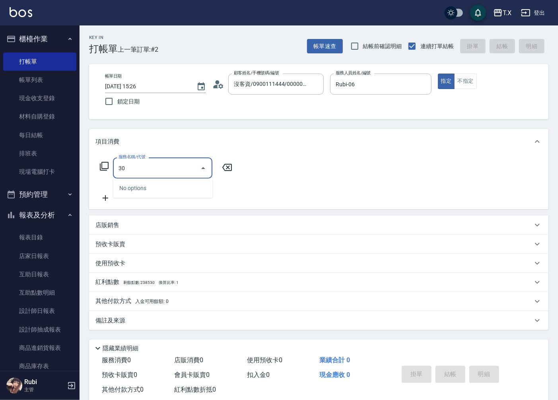
type input "301"
type input "150"
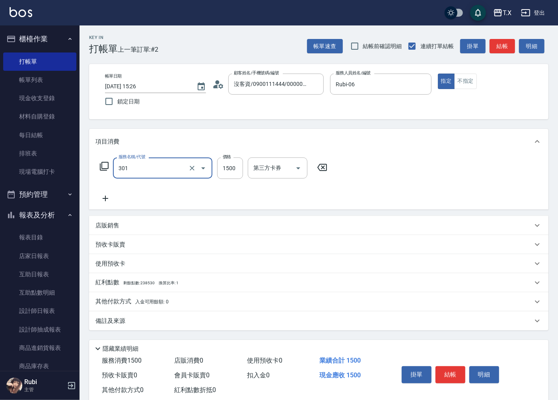
type input "燙髮(301)"
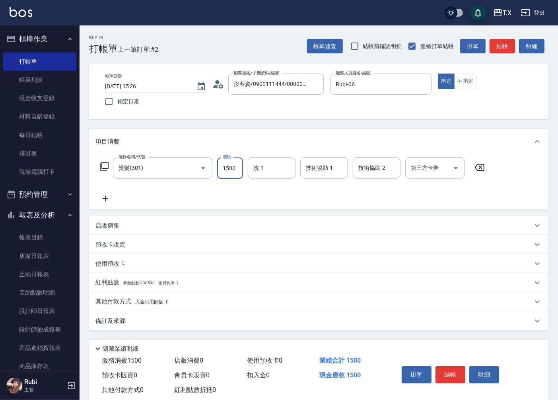
type input "2"
type input "0"
type input "239"
type input "230"
type input "2399"
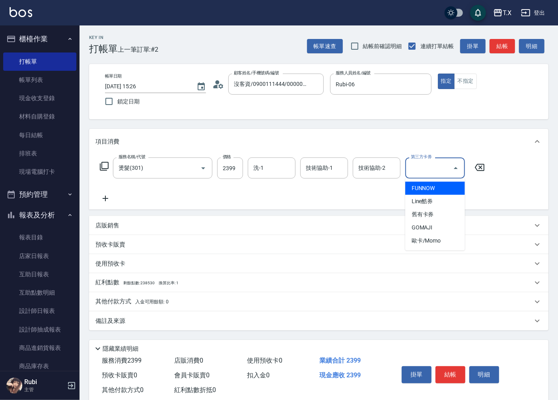
click at [123, 303] on p "其他付款方式 入金可用餘額: 0" at bounding box center [131, 302] width 73 height 9
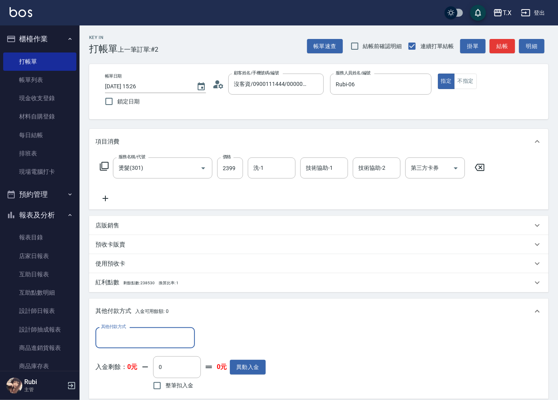
click at [128, 345] on div "其他付款方式" at bounding box center [144, 337] width 99 height 21
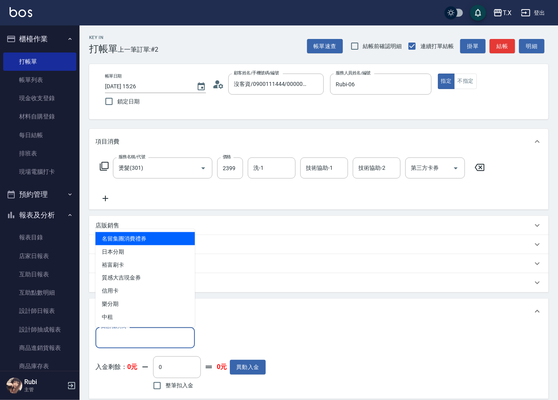
click at [130, 337] on input "其他付款方式" at bounding box center [145, 338] width 92 height 14
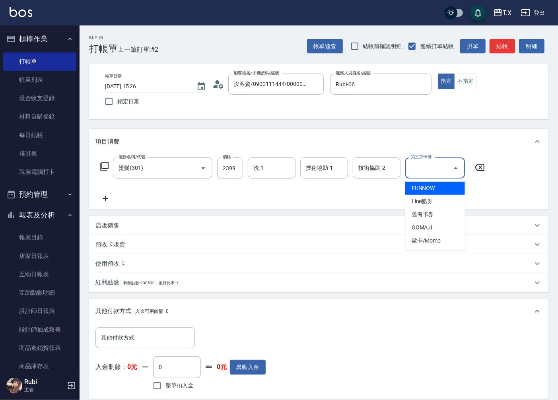
click at [420, 167] on input "第三方卡券" at bounding box center [429, 168] width 41 height 14
click at [436, 224] on span "GOMAJI" at bounding box center [435, 227] width 60 height 13
type input "0"
type input "GOMAJI"
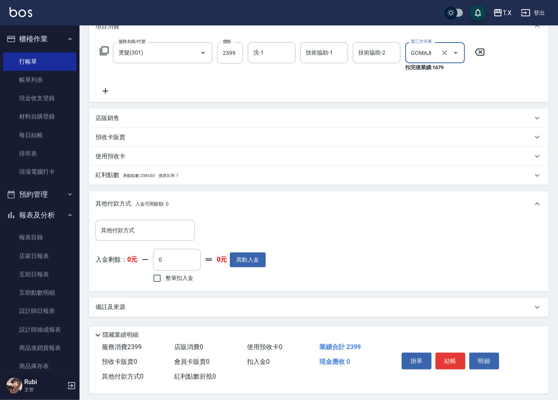
scroll to position [121, 0]
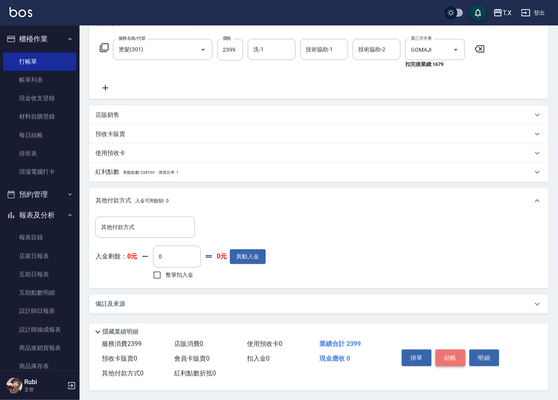
click at [448, 355] on button "結帳" at bounding box center [451, 358] width 30 height 17
type input "[DATE] 15:28"
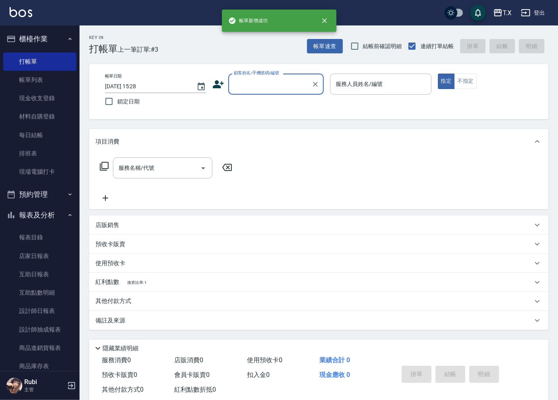
scroll to position [0, 0]
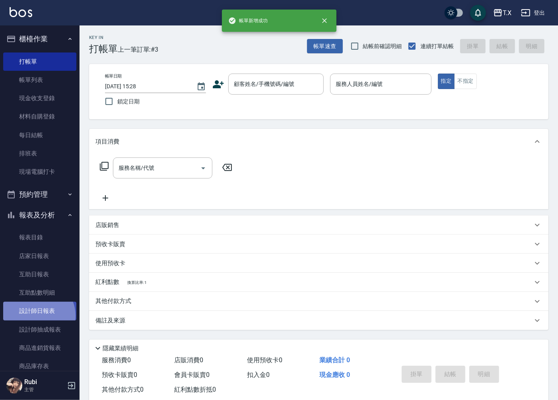
click at [36, 316] on link "設計師日報表" at bounding box center [39, 311] width 73 height 18
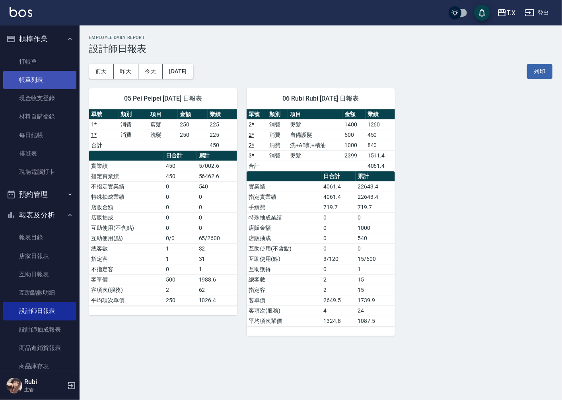
click at [33, 77] on link "帳單列表" at bounding box center [39, 80] width 73 height 18
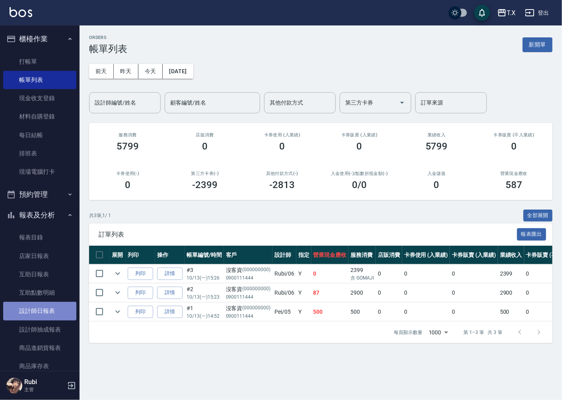
click at [45, 311] on link "設計師日報表" at bounding box center [39, 311] width 73 height 18
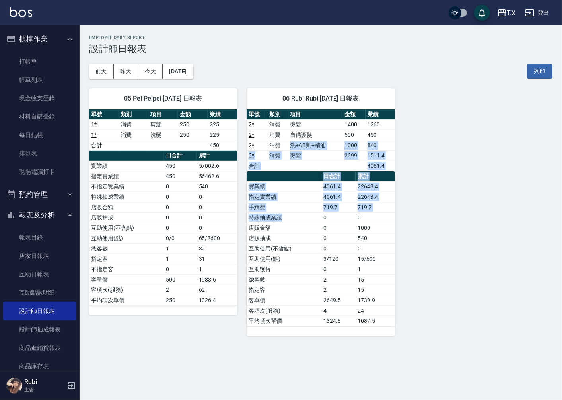
drag, startPoint x: 288, startPoint y: 148, endPoint x: 330, endPoint y: 245, distance: 106.7
click at [327, 240] on div "單號 類別 項目 金額 業績 2 * 消費 燙髮 1400 1260 2 * 消費 自備護髮 500 450 2 * 消費 洗+AB劑+精油 1000 840…" at bounding box center [321, 217] width 148 height 217
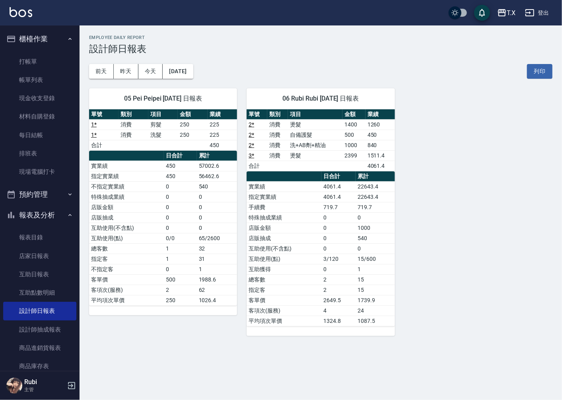
click at [332, 269] on td "0" at bounding box center [338, 269] width 34 height 10
click at [24, 60] on link "打帳單" at bounding box center [39, 62] width 73 height 18
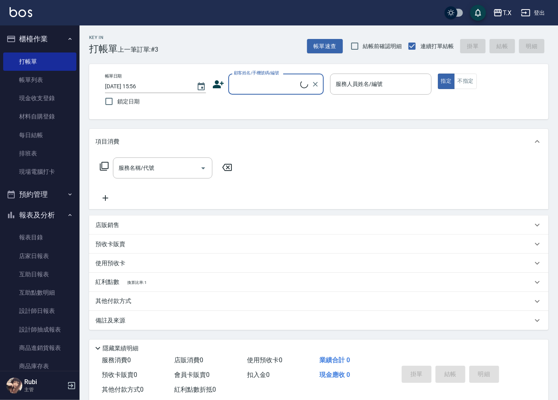
click at [273, 76] on div "顧客姓名/手機號碼/編號" at bounding box center [275, 84] width 95 height 21
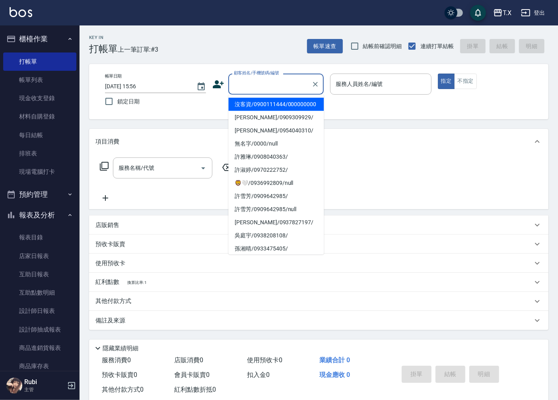
click at [257, 111] on li "沒客資/0900111444/000000000" at bounding box center [275, 104] width 95 height 13
type input "沒客資/0900111444/000000000"
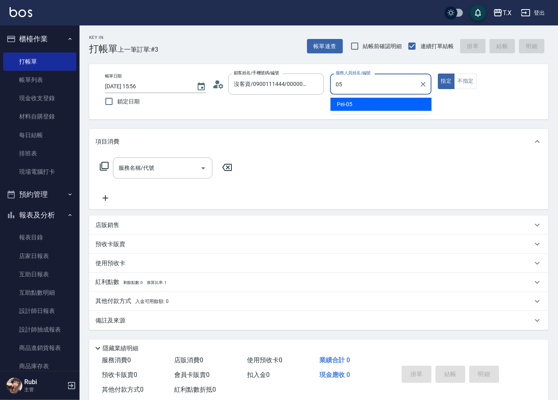
type input "Pei-05"
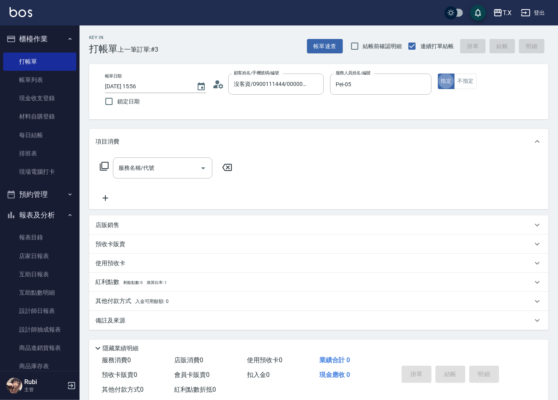
type button "true"
click at [171, 169] on input "服務名稱/代號" at bounding box center [157, 168] width 80 height 14
type input "301"
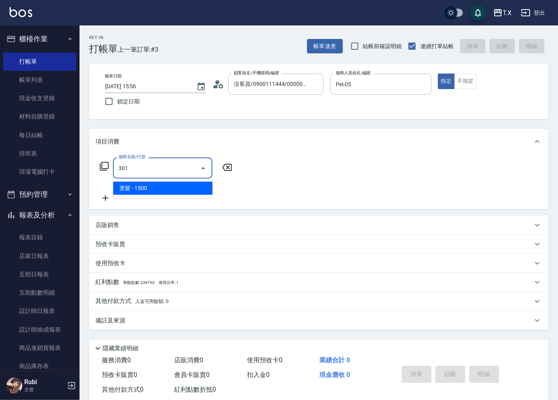
type input "150"
type input "燙髮(301)"
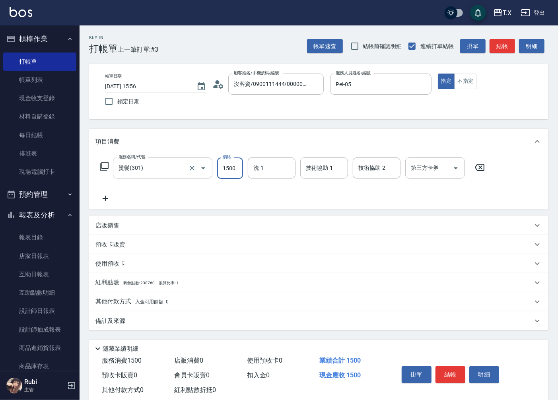
type input "2"
type input "0"
type input "200"
type input "20"
type input "2000"
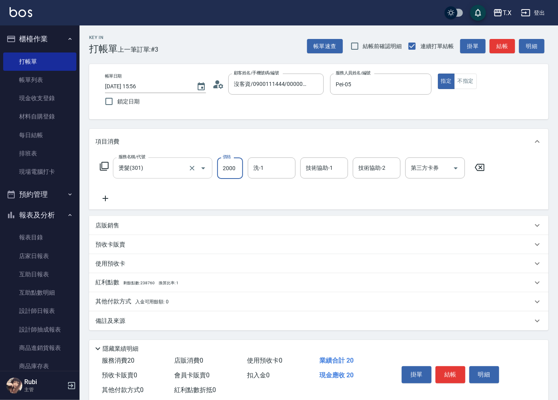
type input "200"
type input "2000"
click at [451, 376] on button "結帳" at bounding box center [451, 374] width 30 height 17
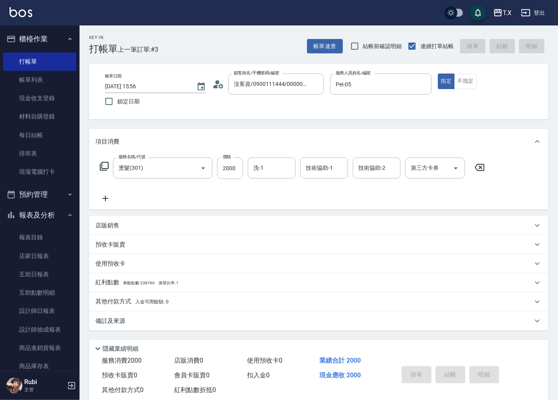
type input "0"
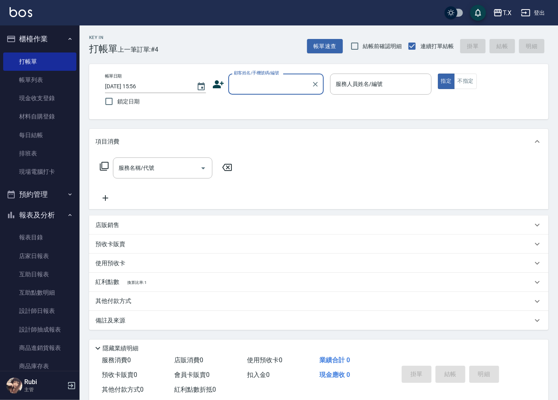
click at [292, 89] on input "顧客姓名/手機號碼/編號" at bounding box center [270, 84] width 76 height 14
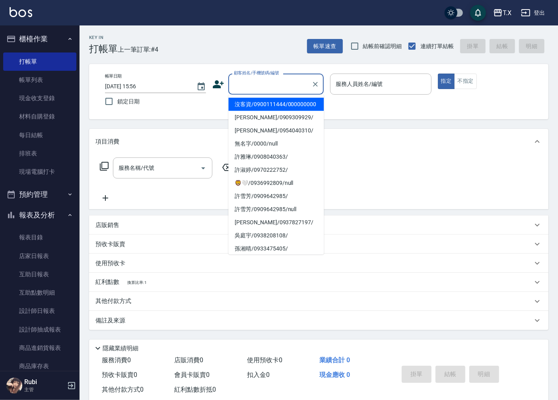
click at [293, 111] on li "沒客資/0900111444/000000000" at bounding box center [275, 104] width 95 height 13
type input "沒客資/0900111444/000000000"
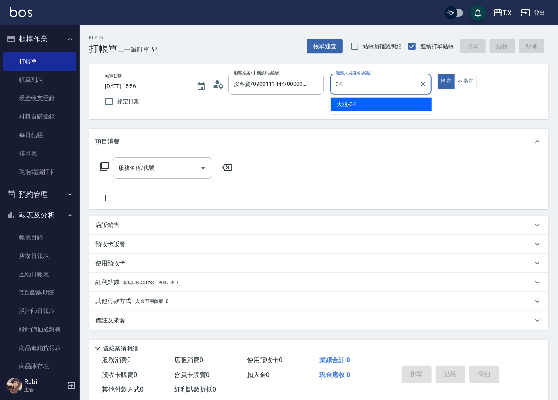
type input "大狼-04"
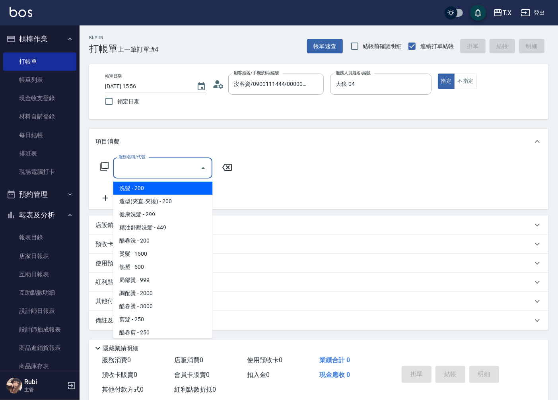
click at [178, 166] on input "服務名稱/代號" at bounding box center [157, 168] width 80 height 14
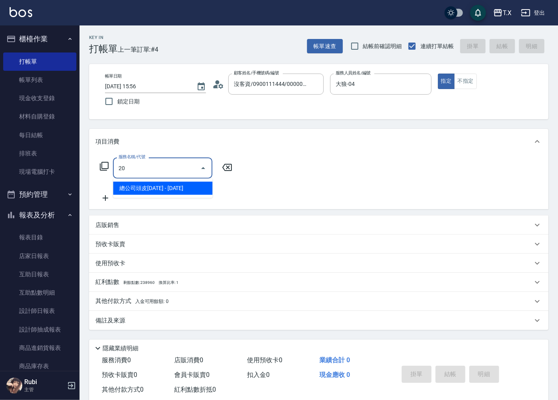
type input "201"
type input "20"
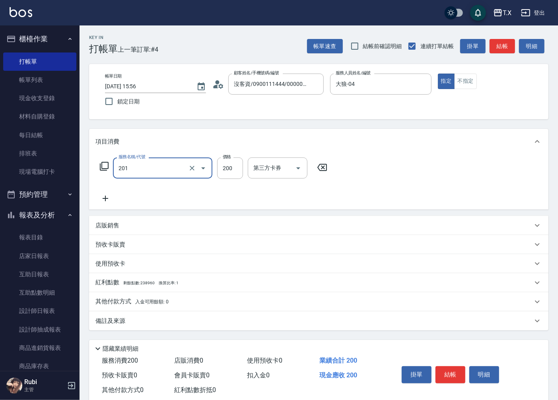
type input "洗髮(201)"
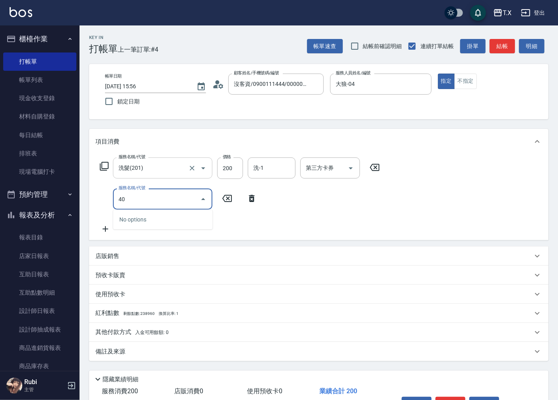
type input "401"
type input "40"
type input "剪髮(401)"
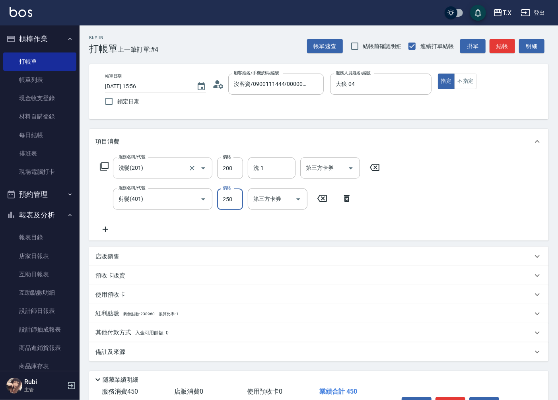
type input "2"
type input "20"
type input "200"
type input "40"
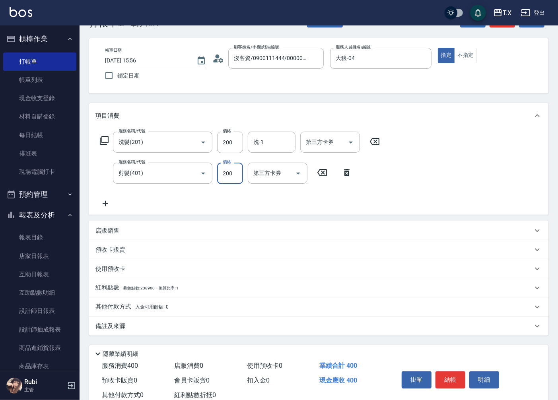
scroll to position [50, 0]
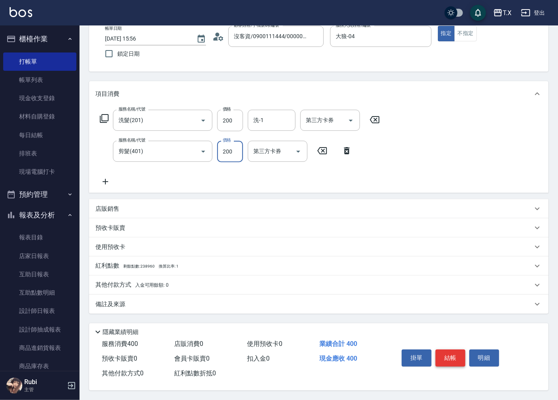
type input "200"
click at [452, 353] on button "結帳" at bounding box center [451, 358] width 30 height 17
type input "0"
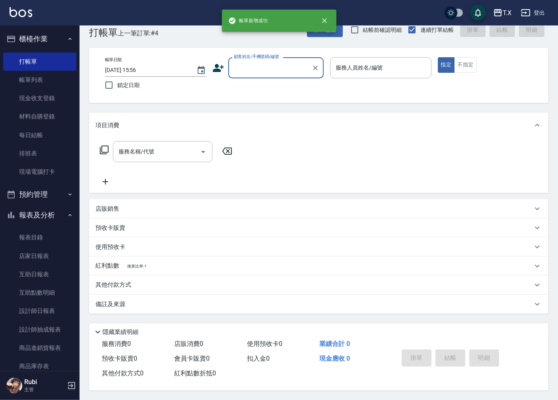
scroll to position [0, 0]
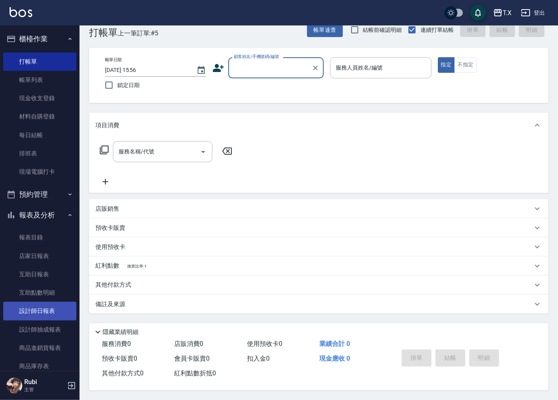
click at [38, 315] on link "設計師日報表" at bounding box center [39, 311] width 73 height 18
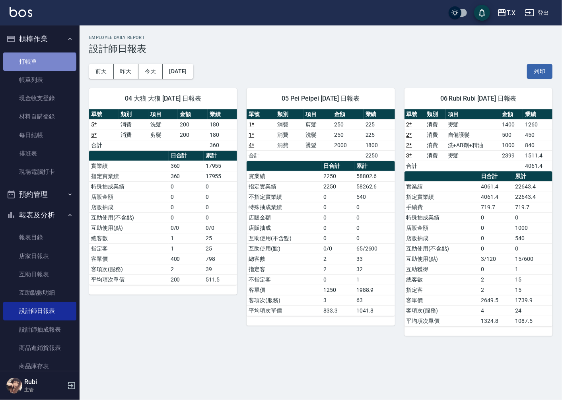
click at [39, 62] on link "打帳單" at bounding box center [39, 62] width 73 height 18
